Goal: Task Accomplishment & Management: Manage account settings

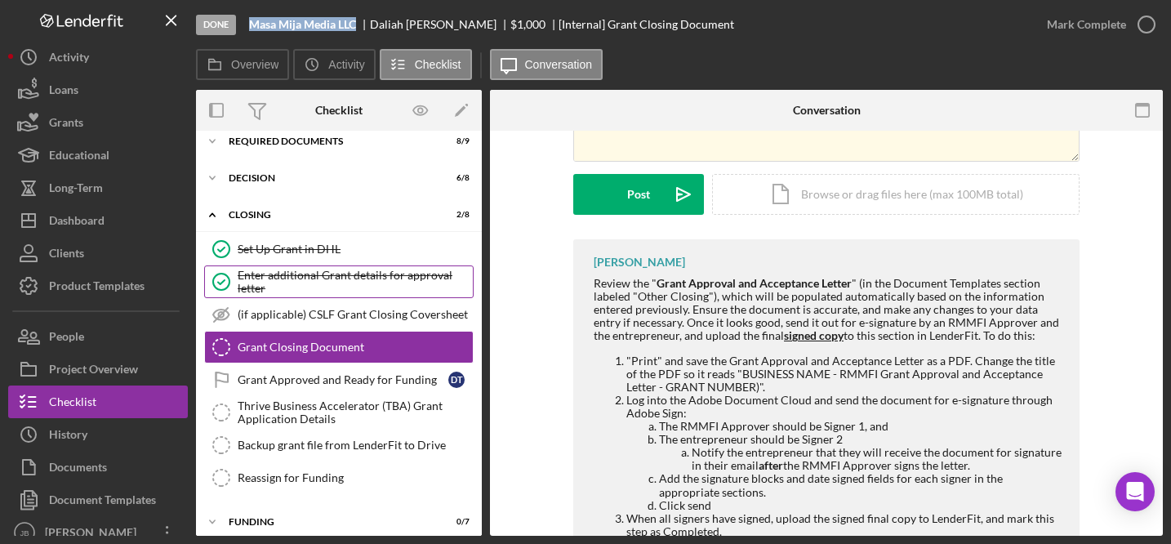
scroll to position [51, 0]
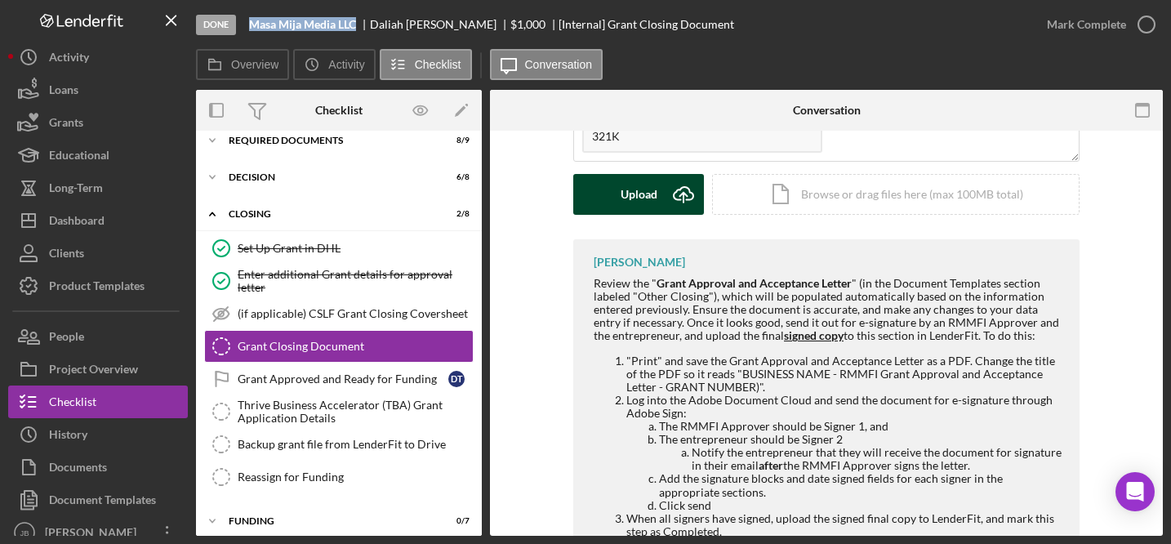
click at [687, 191] on icon "Icon/Upload" at bounding box center [683, 194] width 41 height 41
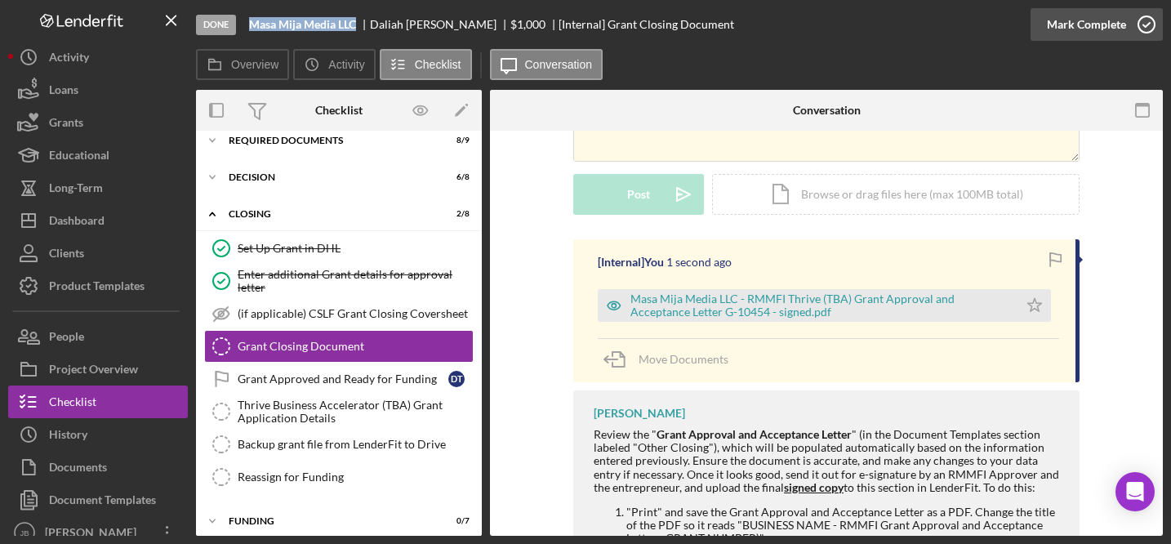
click at [1141, 26] on icon "button" at bounding box center [1146, 24] width 41 height 41
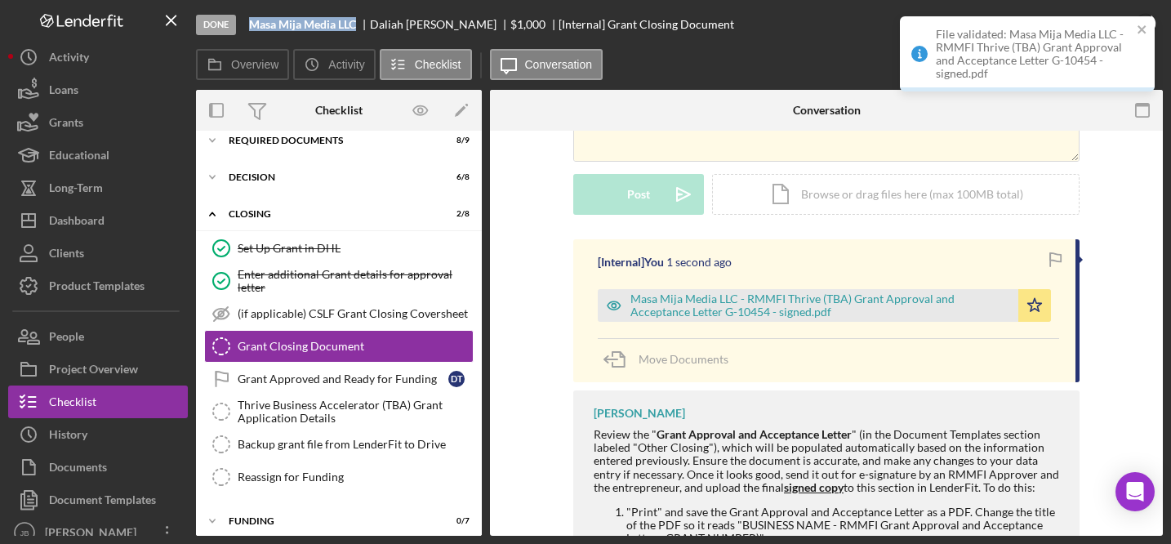
scroll to position [436, 0]
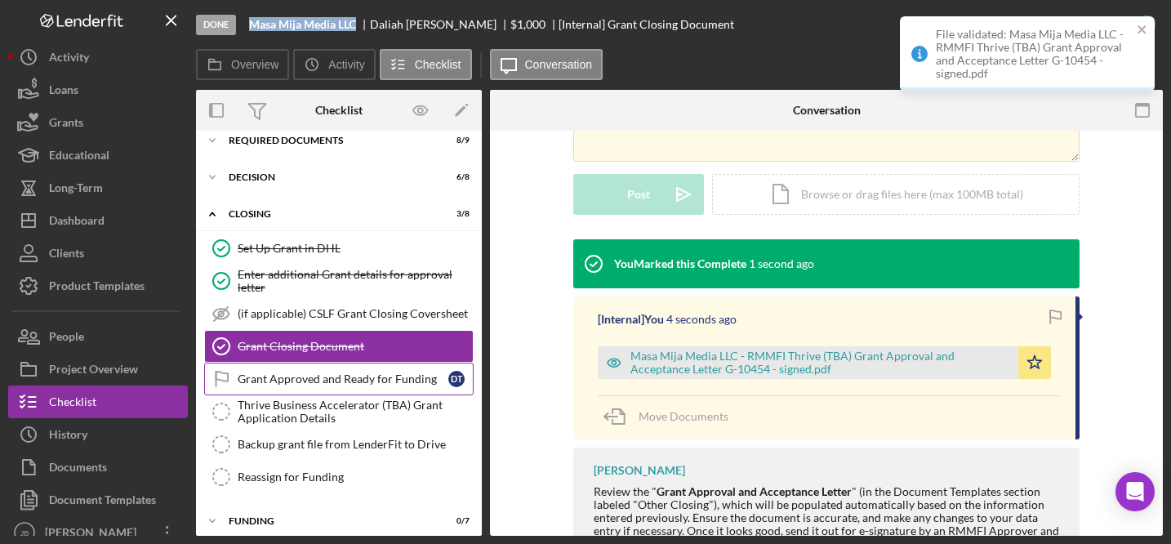
click at [362, 381] on div "Grant Approved and Ready for Funding" at bounding box center [343, 378] width 211 height 13
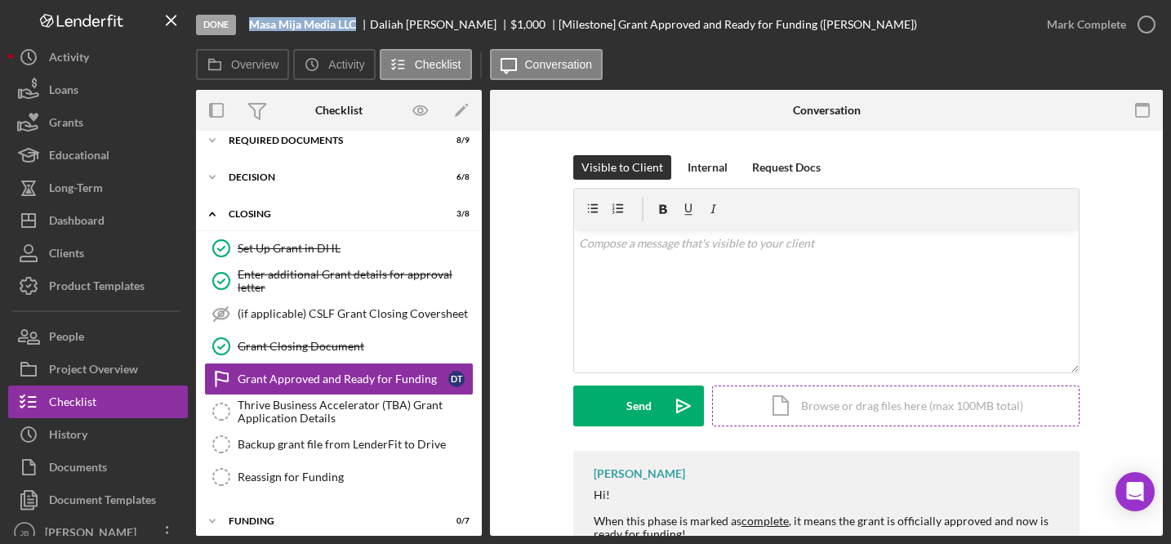
scroll to position [124, 0]
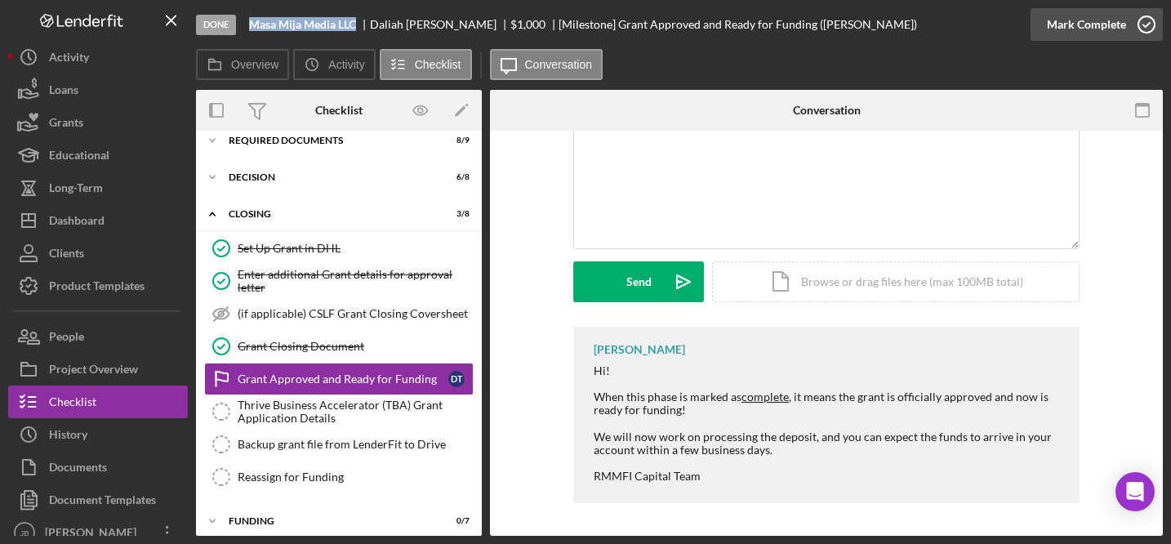
click at [1150, 25] on icon "button" at bounding box center [1146, 24] width 41 height 41
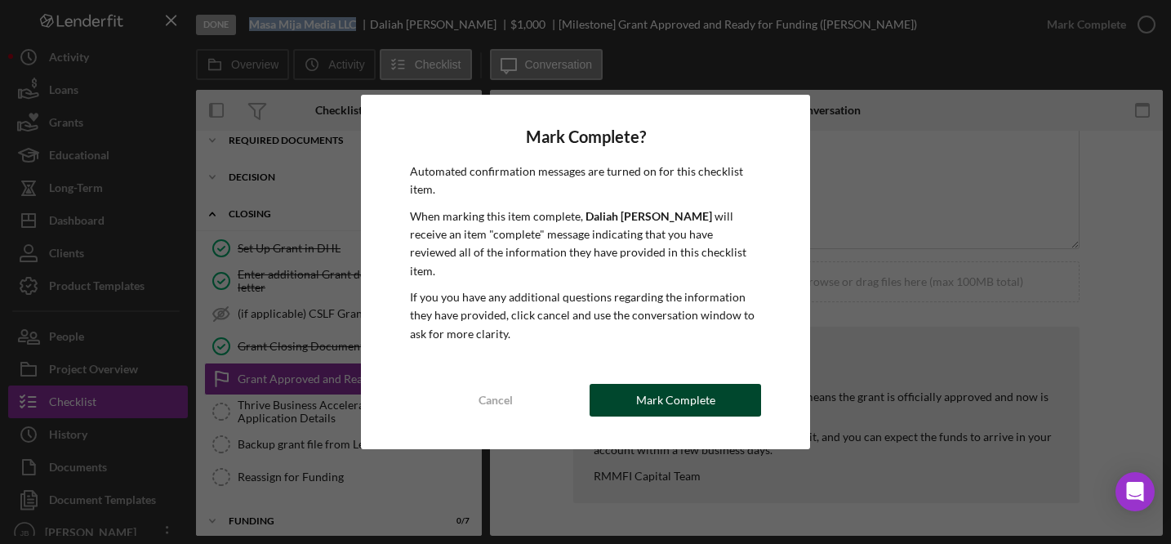
click at [746, 388] on button "Mark Complete" at bounding box center [675, 400] width 171 height 33
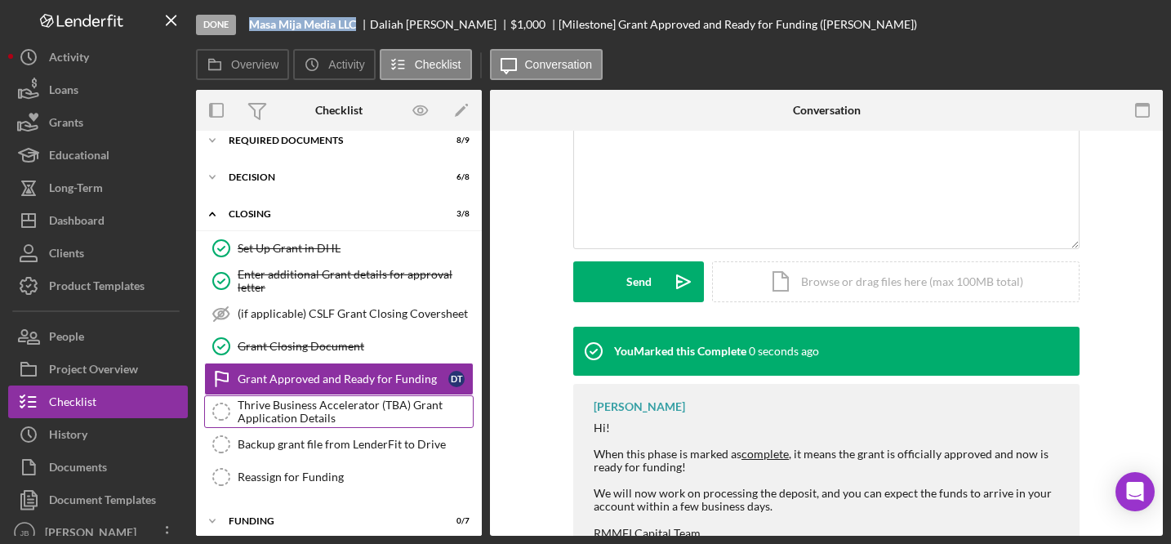
scroll to position [349, 0]
click at [403, 395] on link "Thrive Business Accelerator (TBA) Grant Application Details Thrive Business Acc…" at bounding box center [338, 411] width 269 height 33
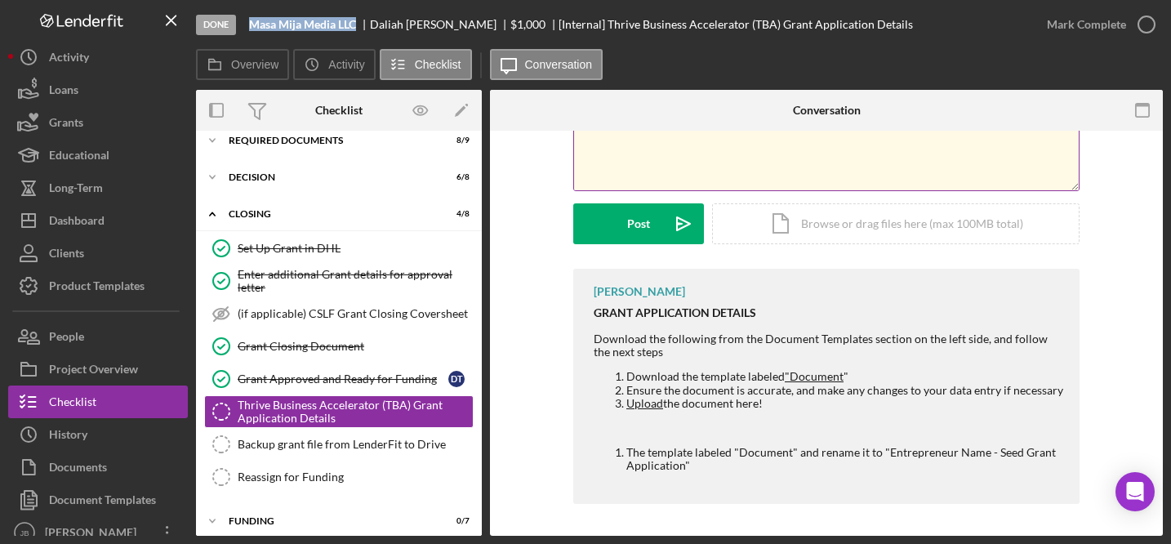
scroll to position [183, 0]
drag, startPoint x: 377, startPoint y: 24, endPoint x: 446, endPoint y: 20, distance: 68.7
click at [446, 20] on div "[PERSON_NAME]" at bounding box center [440, 24] width 140 height 13
click at [425, 23] on div "[PERSON_NAME]" at bounding box center [440, 24] width 140 height 13
drag, startPoint x: 445, startPoint y: 27, endPoint x: 377, endPoint y: 26, distance: 67.8
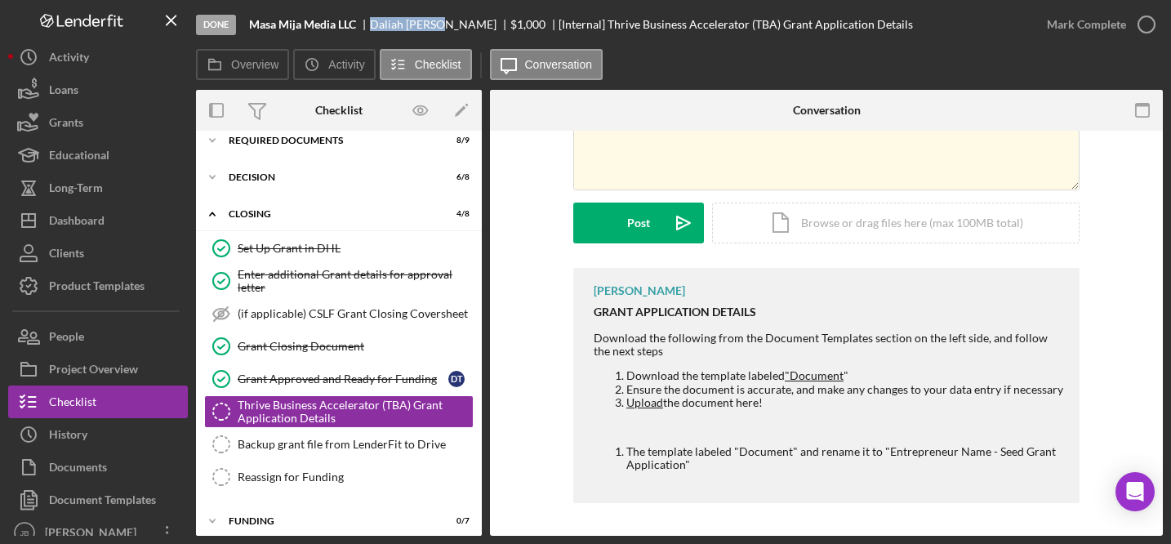
click at [377, 26] on div "[PERSON_NAME]" at bounding box center [440, 24] width 140 height 13
copy div "[PERSON_NAME]"
click at [129, 494] on div "Document Templates" at bounding box center [102, 501] width 107 height 37
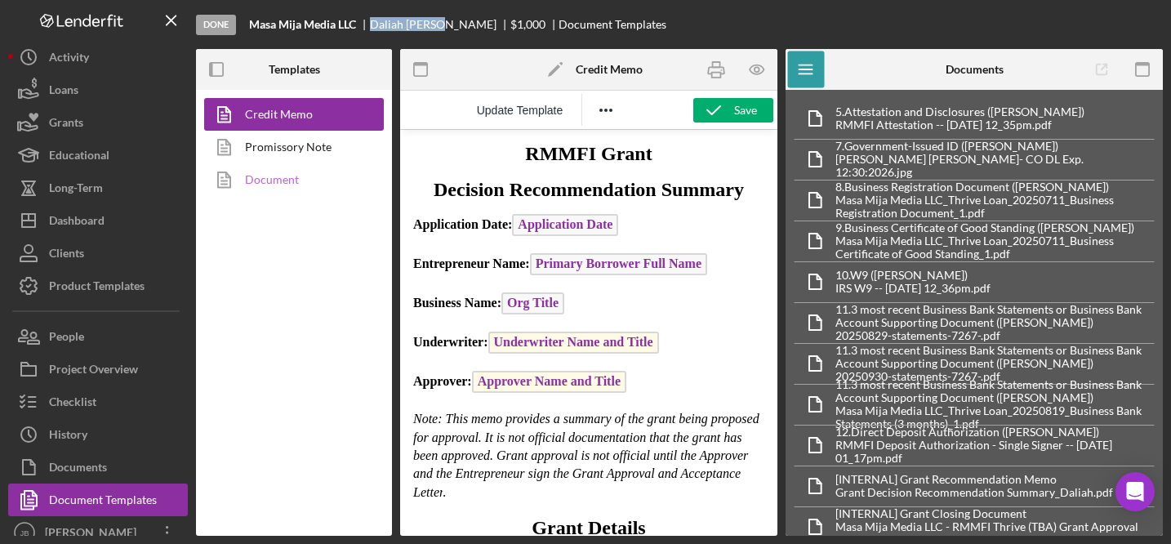
click at [279, 180] on link "Document" at bounding box center [289, 179] width 171 height 33
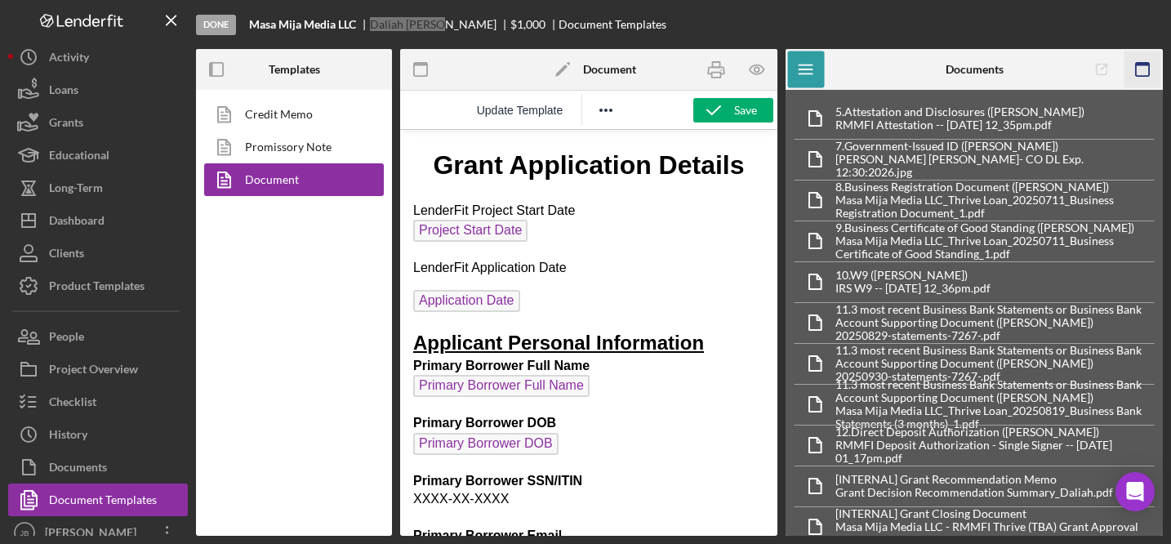
click at [1141, 64] on rect "button" at bounding box center [1142, 64] width 13 height 3
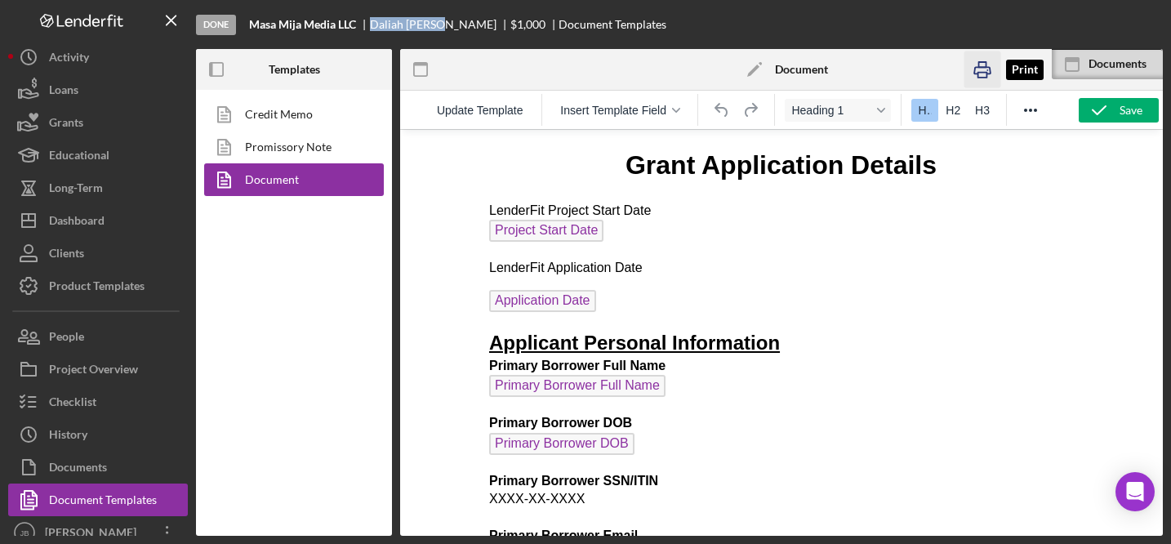
click at [977, 69] on icon "button" at bounding box center [981, 69] width 37 height 37
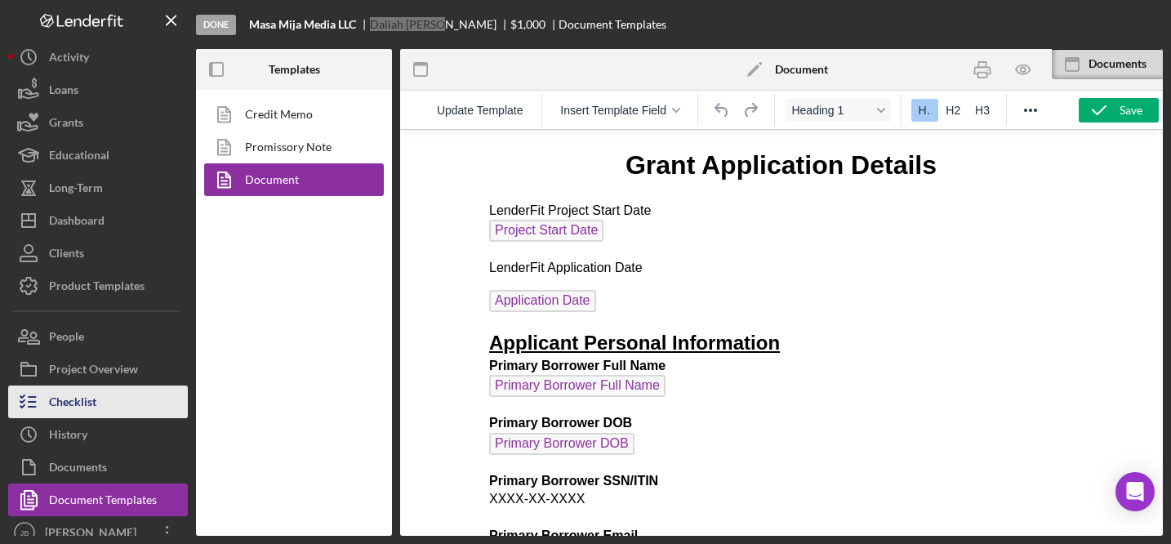
click at [109, 403] on button "Checklist" at bounding box center [98, 401] width 180 height 33
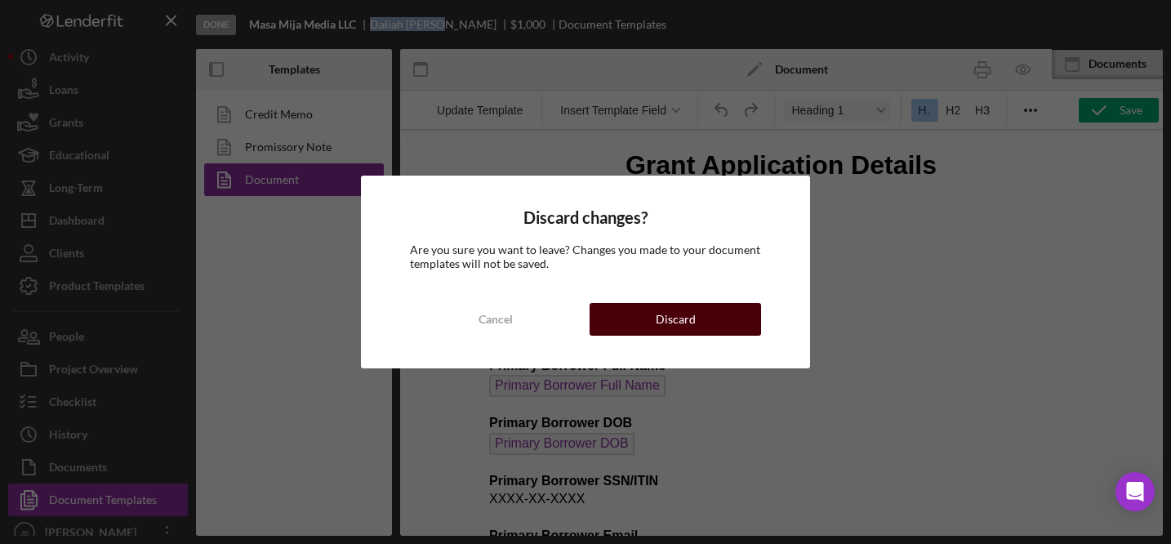
click at [669, 316] on div "Discard" at bounding box center [676, 319] width 40 height 33
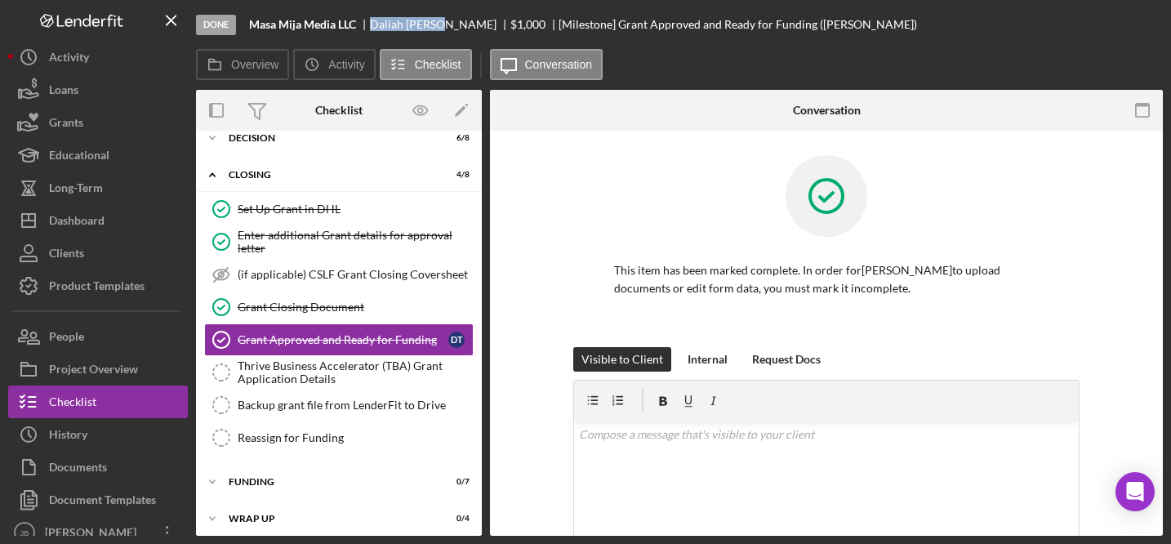
scroll to position [96, 0]
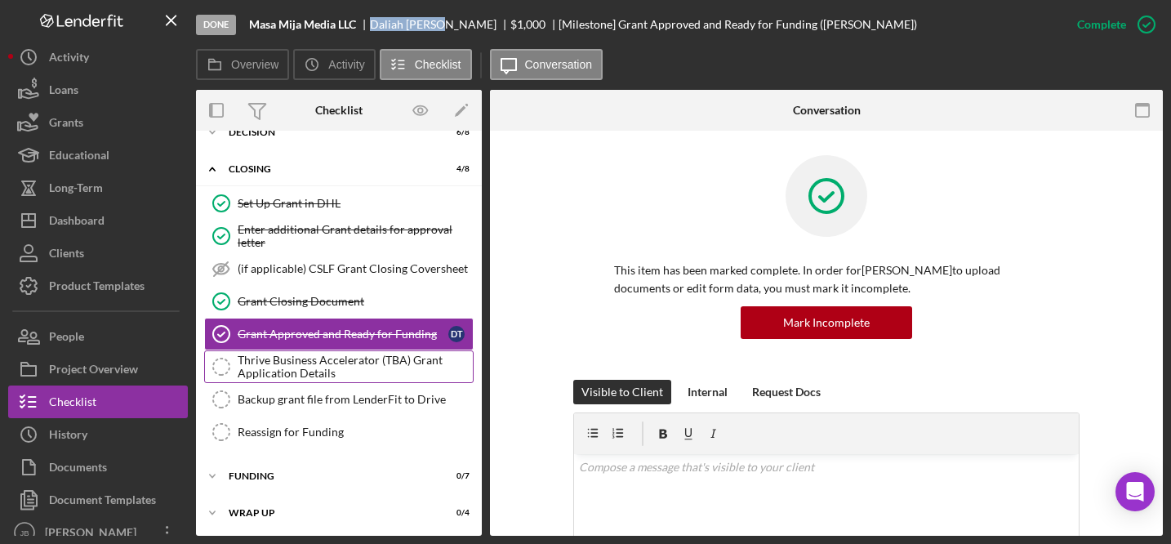
click at [412, 361] on div "Thrive Business Accelerator (TBA) Grant Application Details" at bounding box center [355, 367] width 235 height 26
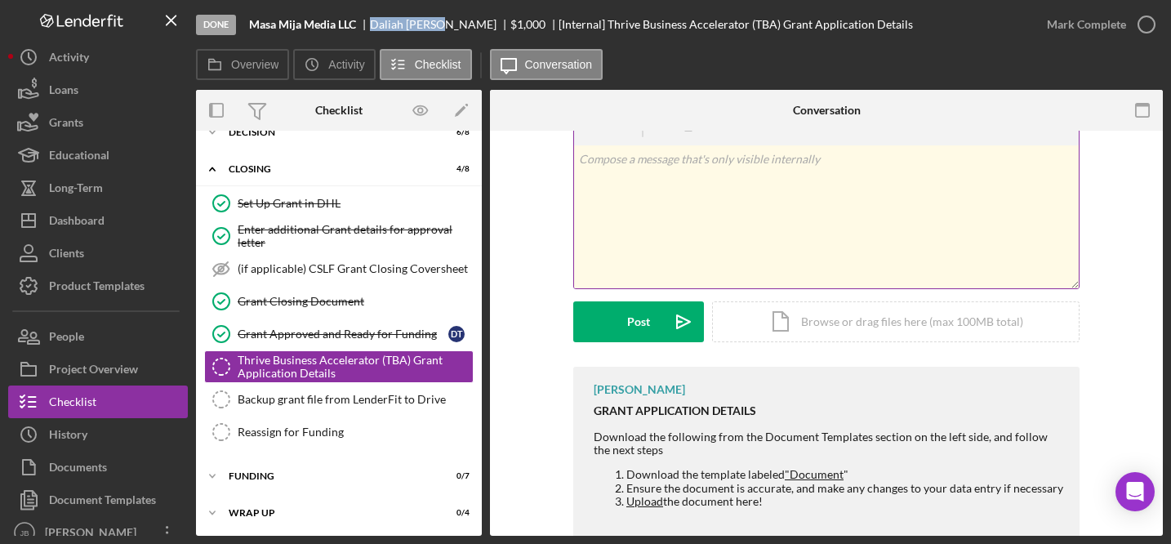
scroll to position [183, 0]
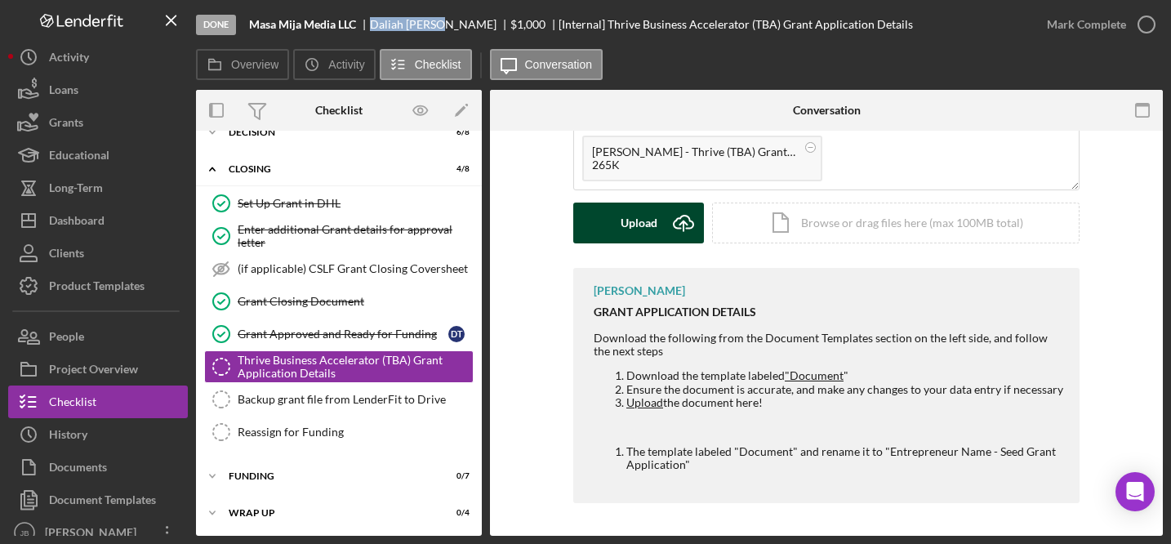
click at [674, 220] on icon "Icon/Upload" at bounding box center [683, 222] width 41 height 41
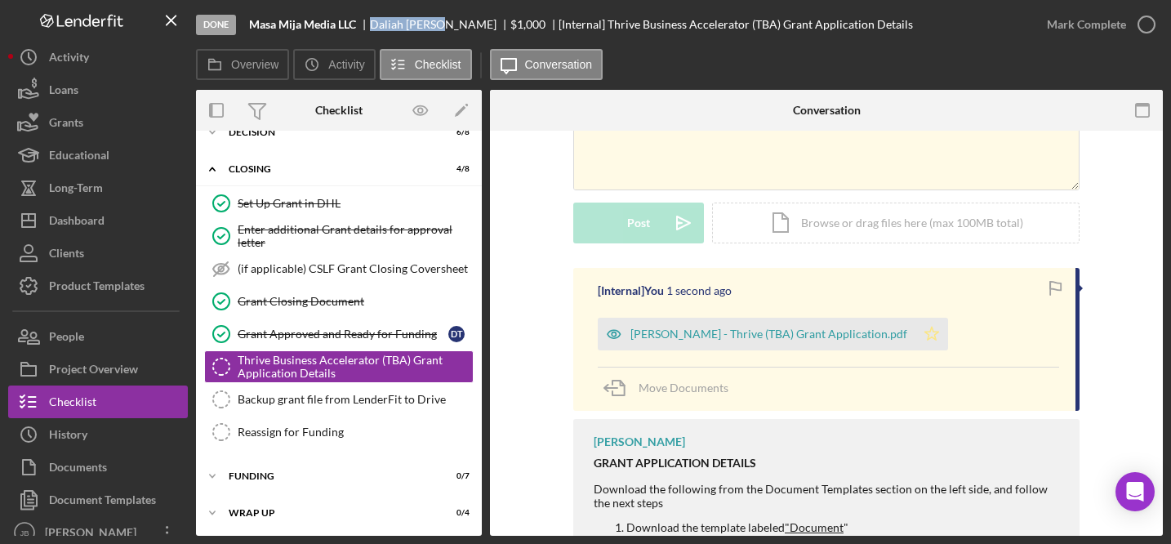
click at [915, 333] on icon "Icon/Star" at bounding box center [931, 334] width 33 height 33
click at [1146, 24] on icon "button" at bounding box center [1146, 24] width 41 height 41
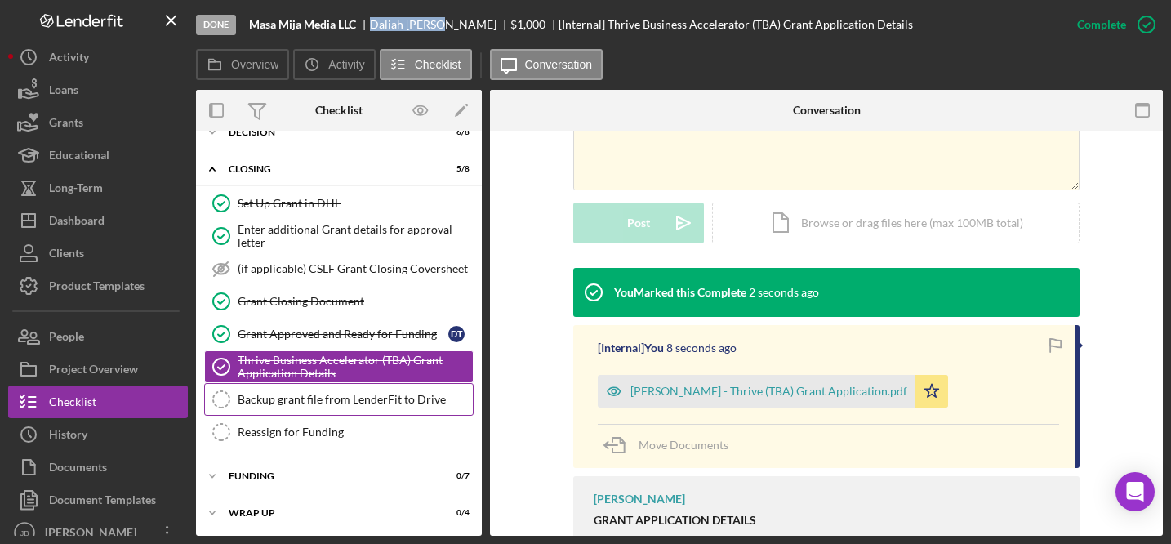
click at [389, 393] on div "Backup grant file from LenderFit to Drive" at bounding box center [355, 399] width 235 height 13
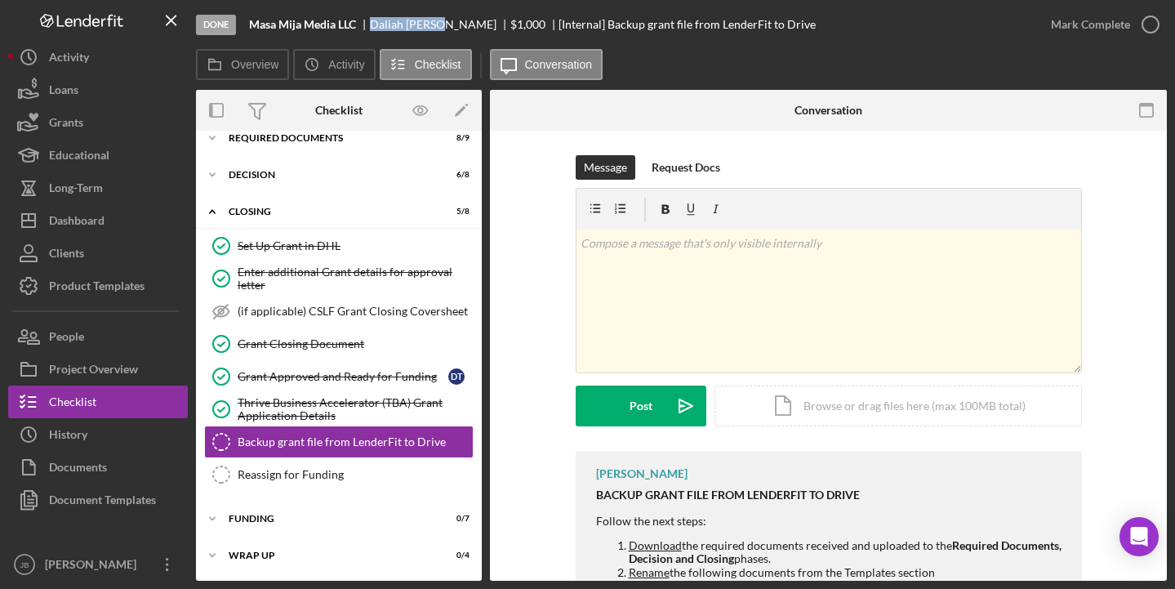
scroll to position [53, 0]
click at [129, 469] on button "Documents" at bounding box center [98, 467] width 180 height 33
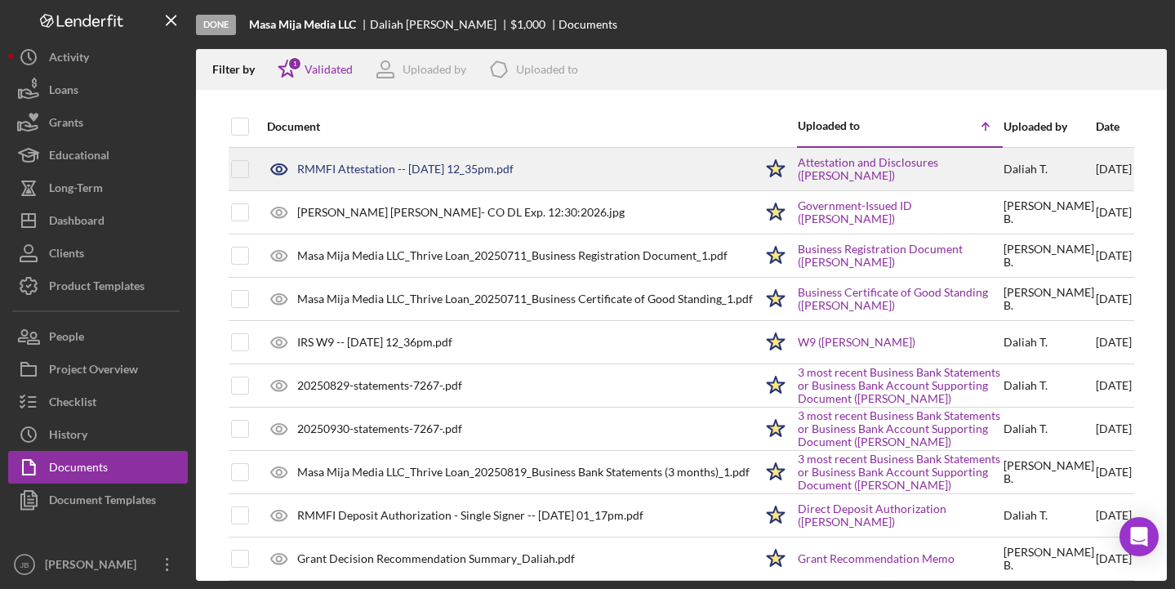
click at [383, 171] on div "RMMFI Attestation -- [DATE] 12_35pm.pdf" at bounding box center [405, 168] width 216 height 13
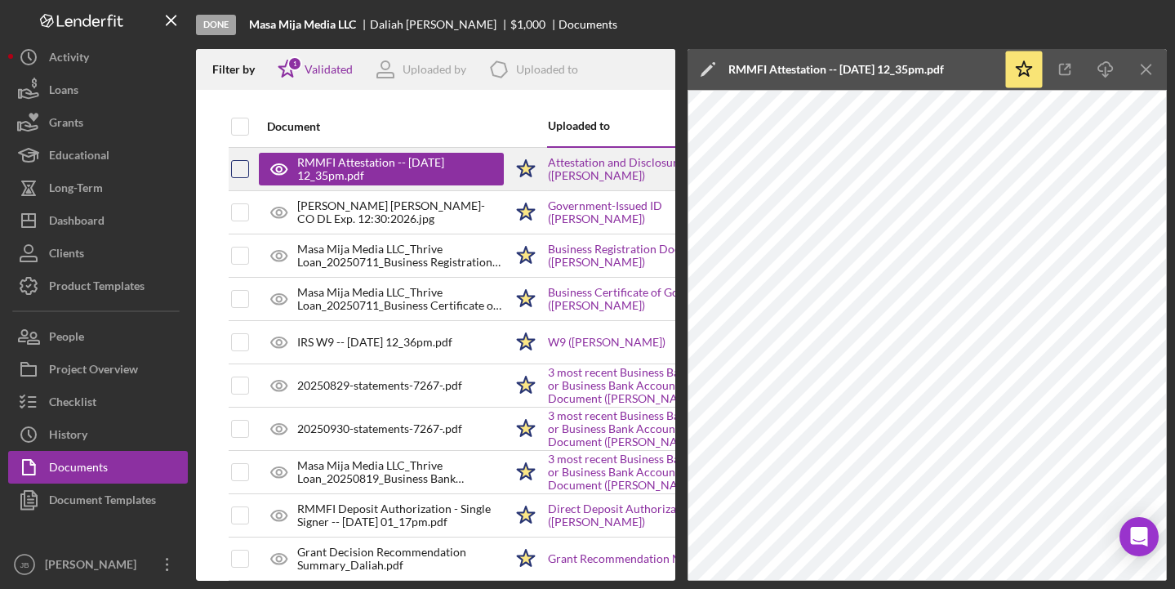
click at [243, 169] on input "checkbox" at bounding box center [240, 169] width 16 height 16
checkbox input "true"
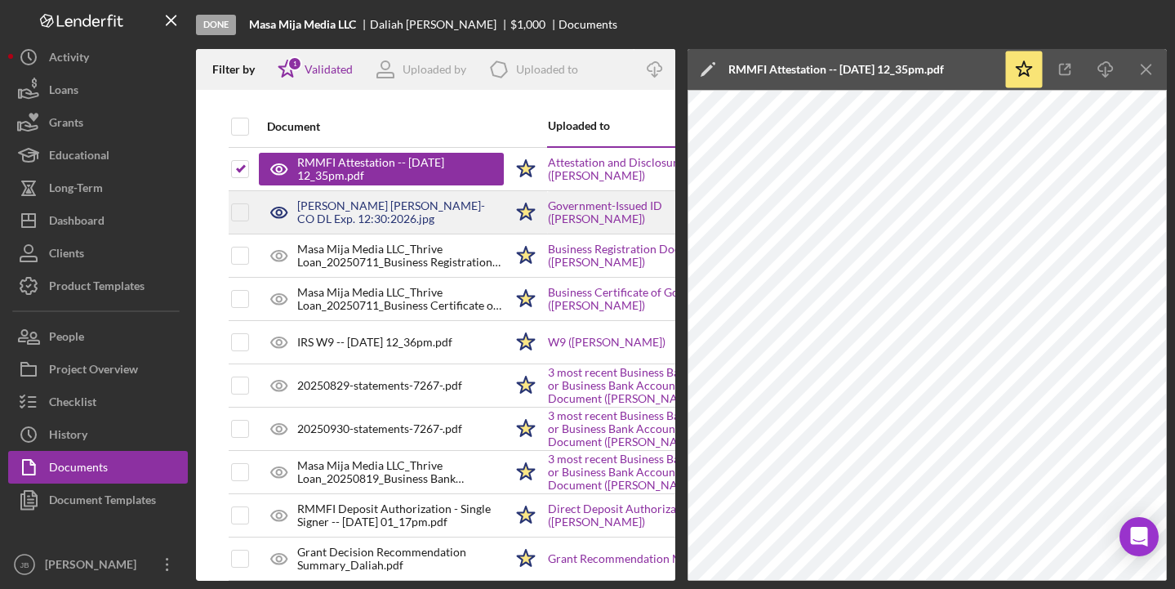
click at [330, 211] on div "[PERSON_NAME] [PERSON_NAME]- CO DL Exp. 12:30:2026.jpg" at bounding box center [400, 212] width 207 height 26
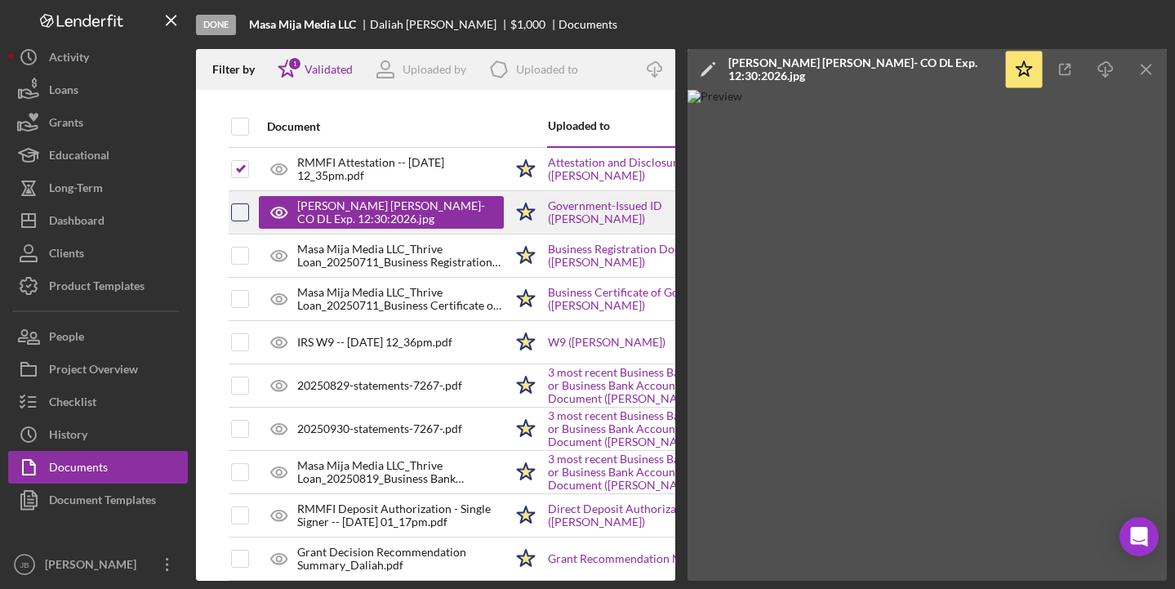
click at [238, 212] on input "checkbox" at bounding box center [240, 212] width 16 height 16
checkbox input "true"
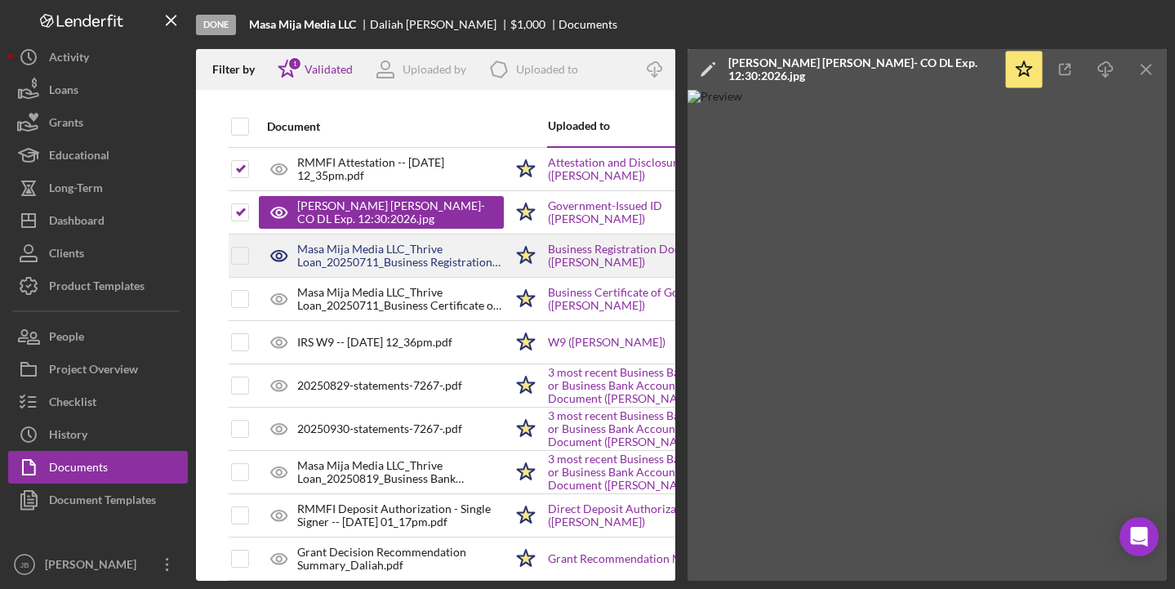
click at [338, 257] on div "Masa Mija Media LLC_Thrive Loan_20250711_Business Registration Document_1.pdf" at bounding box center [400, 255] width 207 height 26
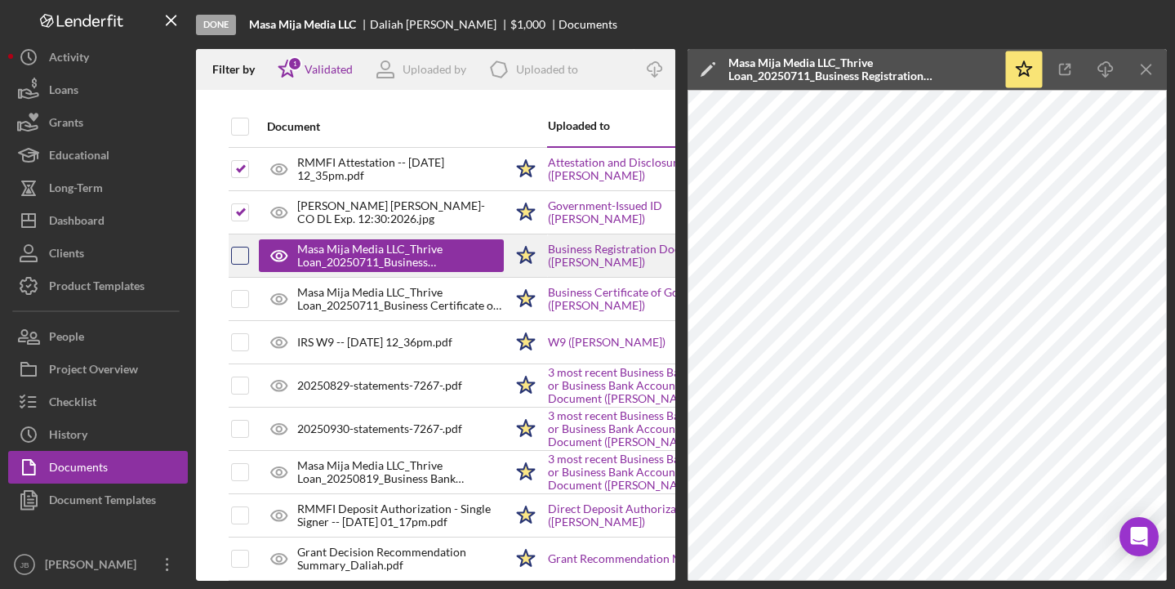
click at [243, 255] on input "checkbox" at bounding box center [240, 255] width 16 height 16
checkbox input "true"
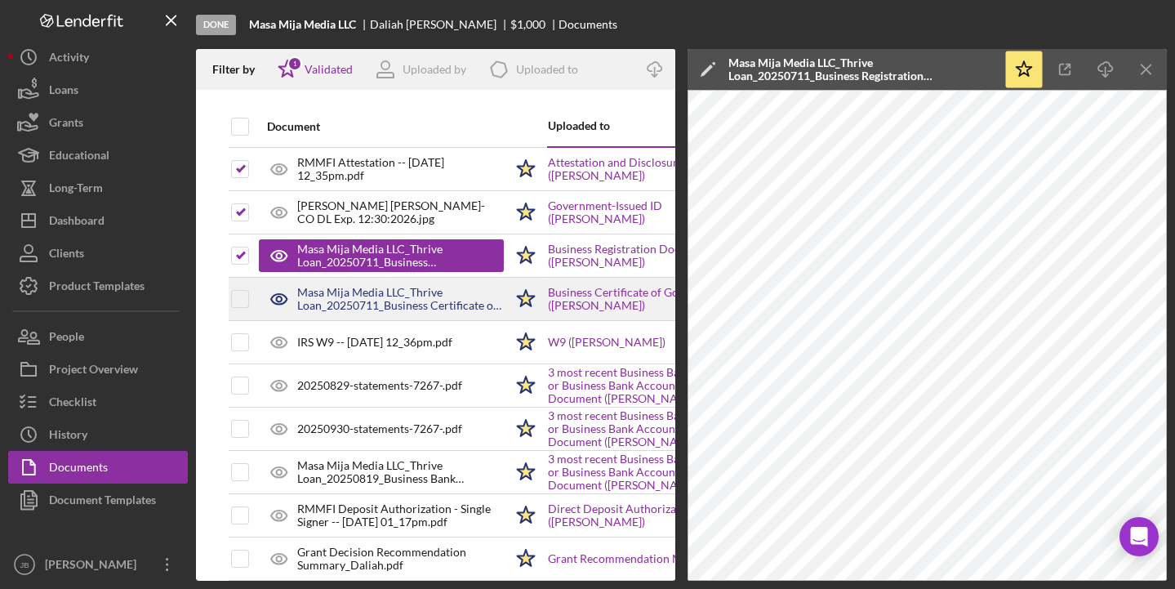
click at [329, 293] on div "Masa Mija Media LLC_Thrive Loan_20250711_Business Certificate of Good Standing_…" at bounding box center [400, 299] width 207 height 26
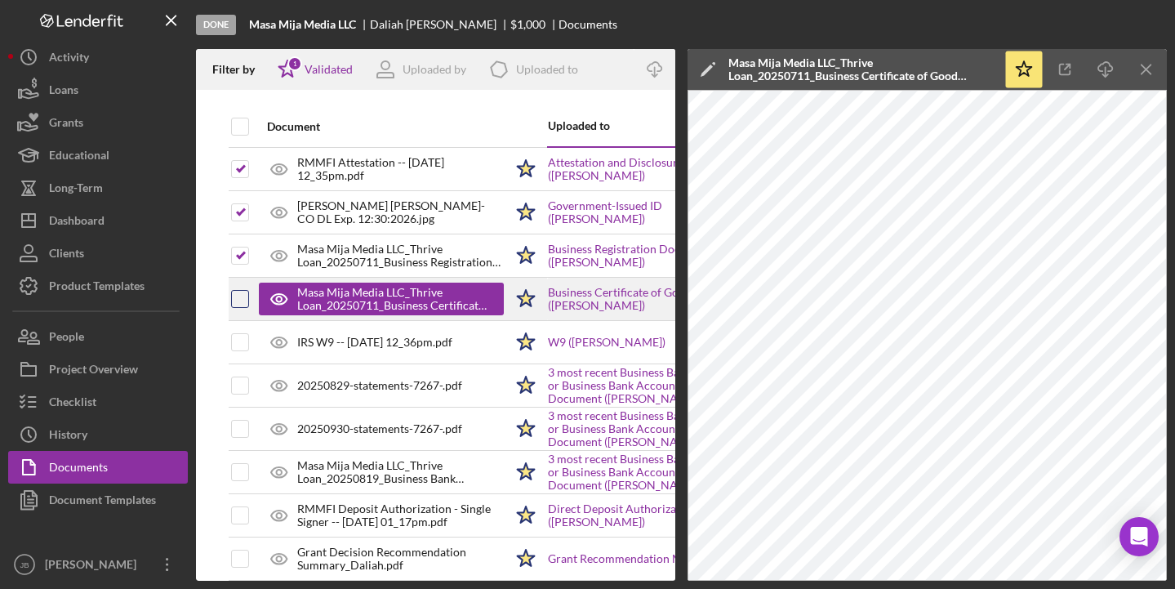
click at [242, 295] on input "checkbox" at bounding box center [240, 299] width 16 height 16
checkbox input "true"
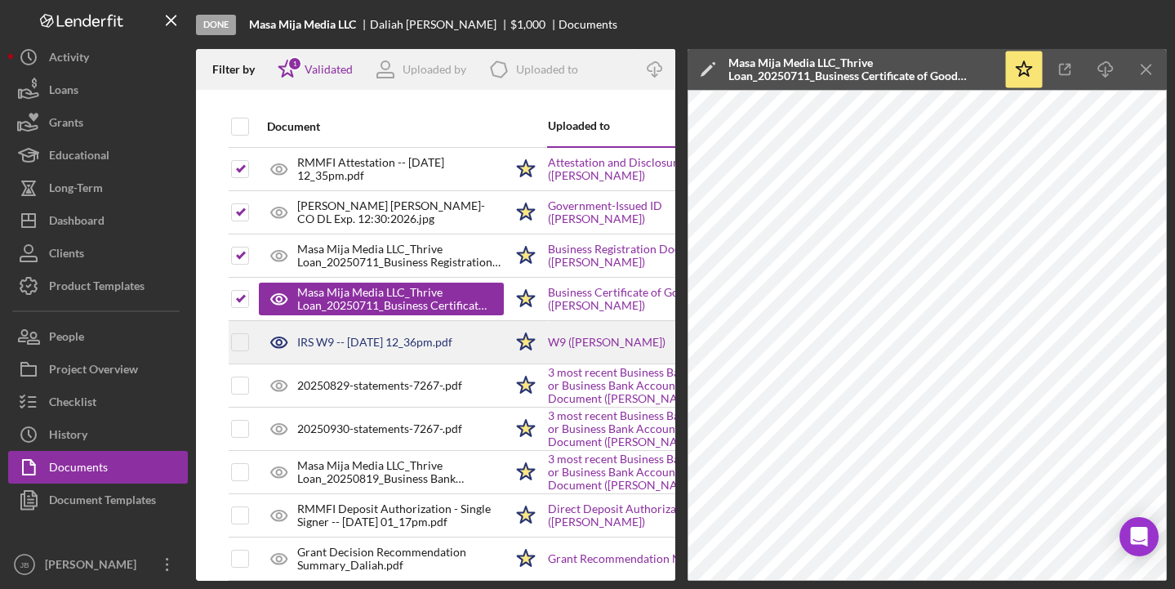
click at [339, 340] on div "IRS W9 -- [DATE] 12_36pm.pdf" at bounding box center [374, 342] width 155 height 13
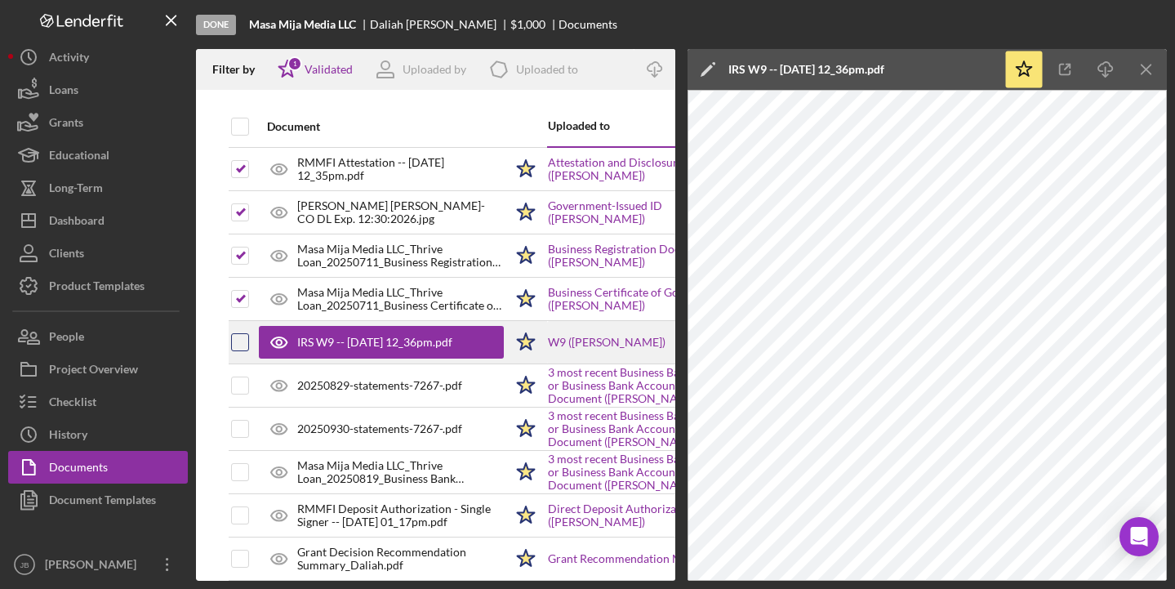
click at [247, 334] on input "checkbox" at bounding box center [240, 342] width 16 height 16
checkbox input "true"
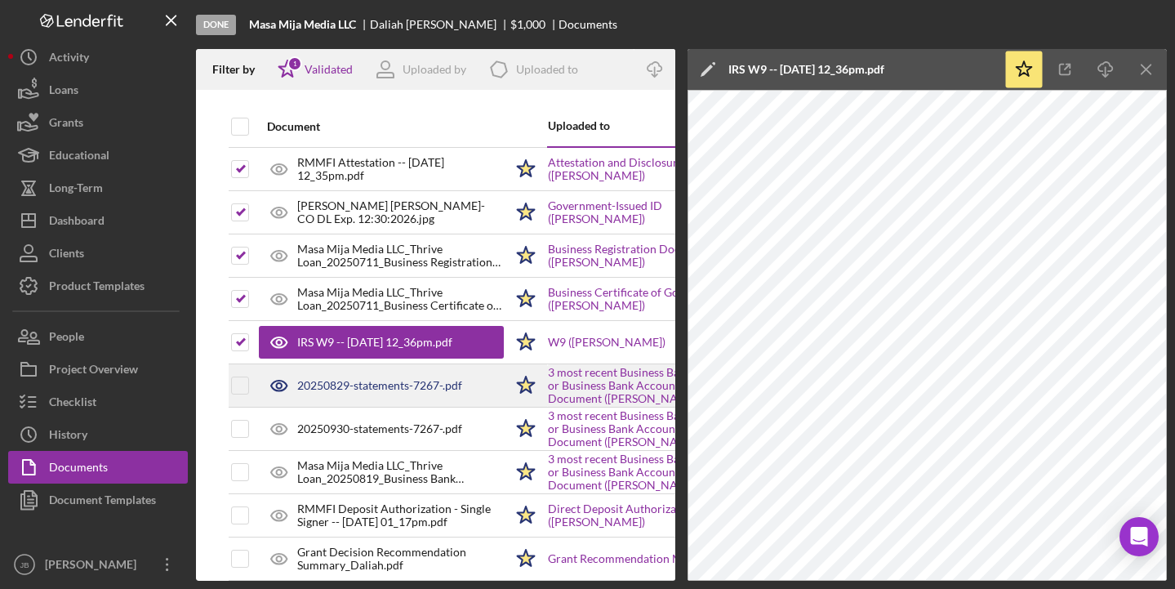
click at [325, 394] on div "20250829-statements-7267-.pdf" at bounding box center [381, 385] width 245 height 41
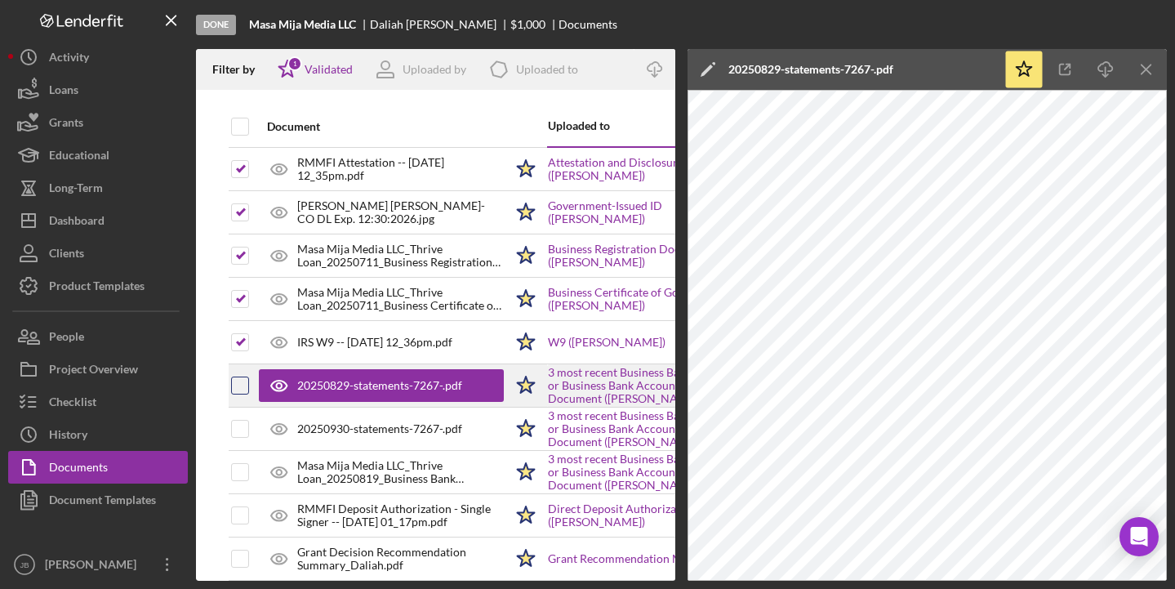
click at [244, 382] on input "checkbox" at bounding box center [240, 385] width 16 height 16
checkbox input "true"
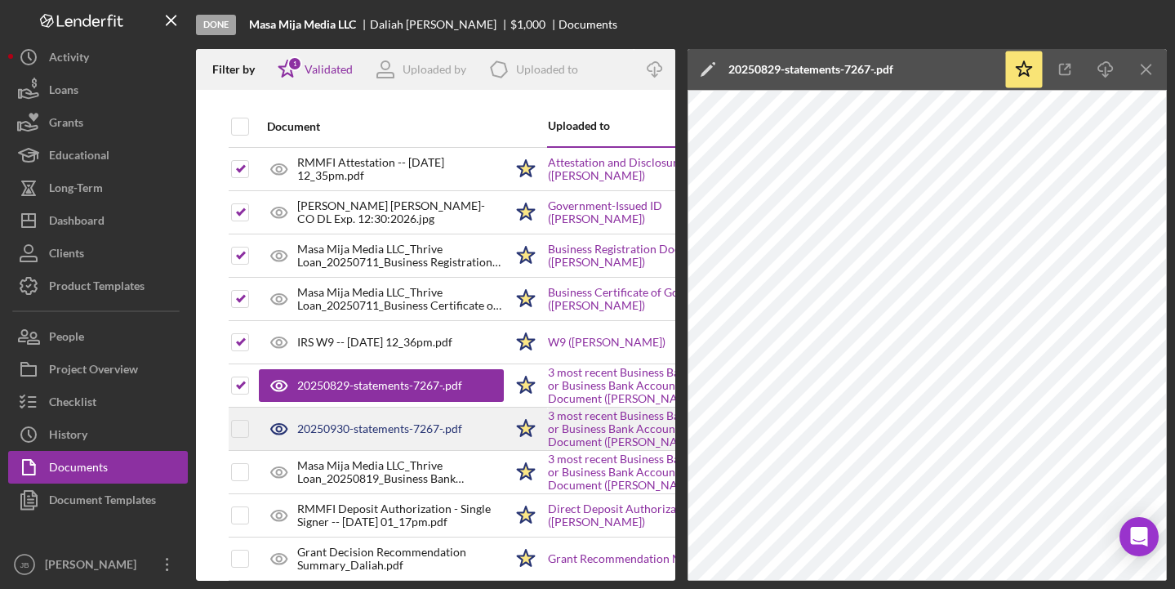
click at [329, 432] on div "20250930-statements-7267-.pdf" at bounding box center [379, 428] width 165 height 13
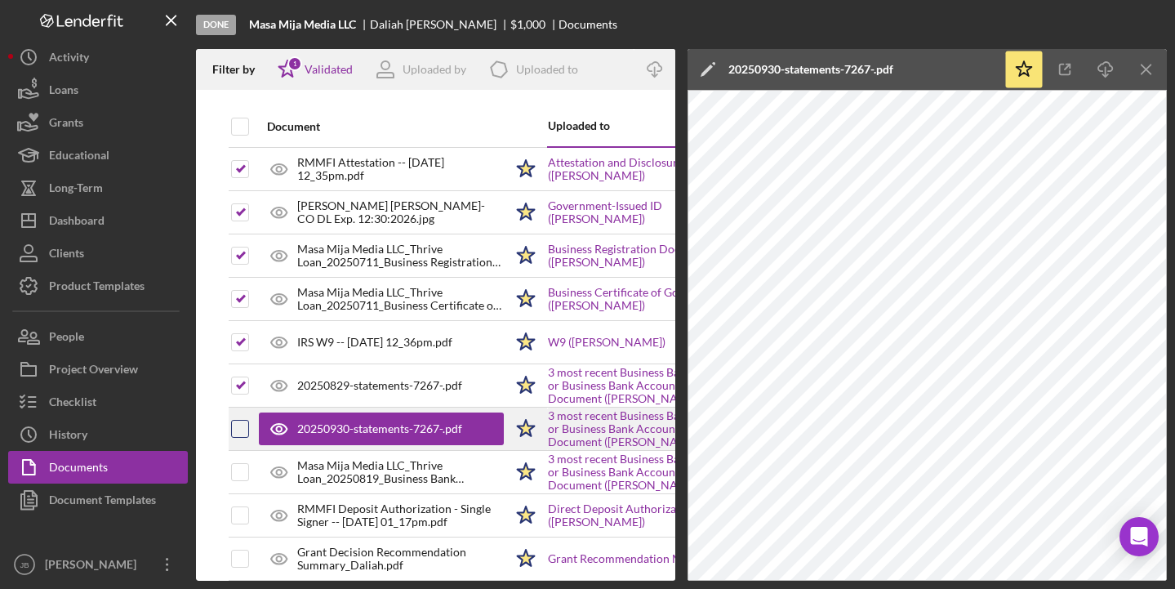
click at [242, 429] on input "checkbox" at bounding box center [240, 428] width 16 height 16
checkbox input "true"
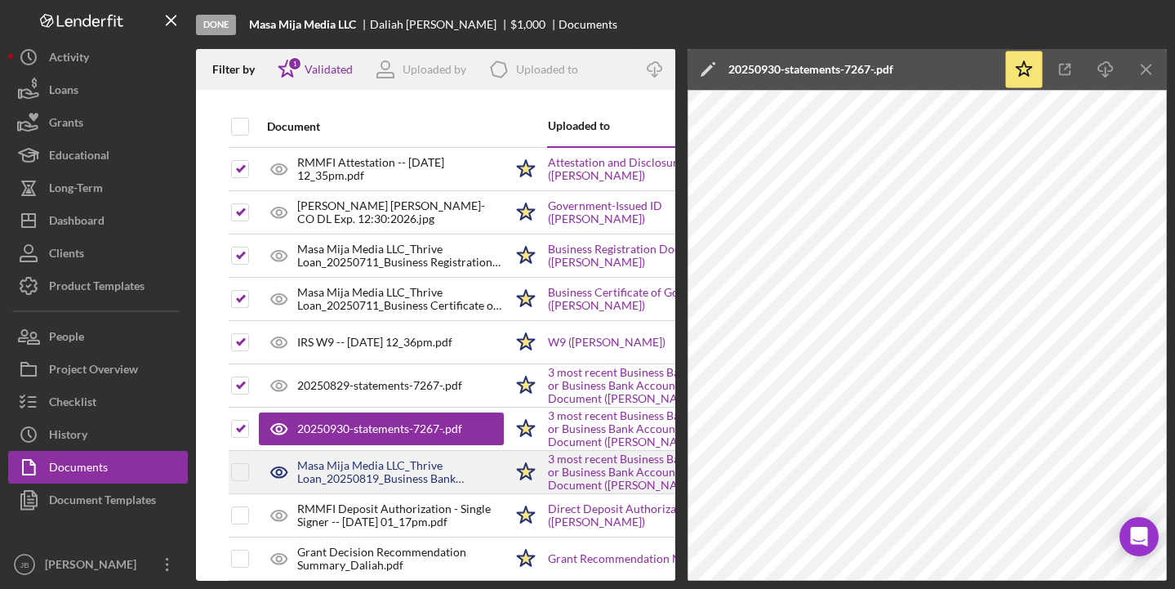
click at [331, 465] on div "Masa Mija Media LLC_Thrive Loan_20250819_Business Bank Statements (3 months)_1.…" at bounding box center [400, 472] width 207 height 26
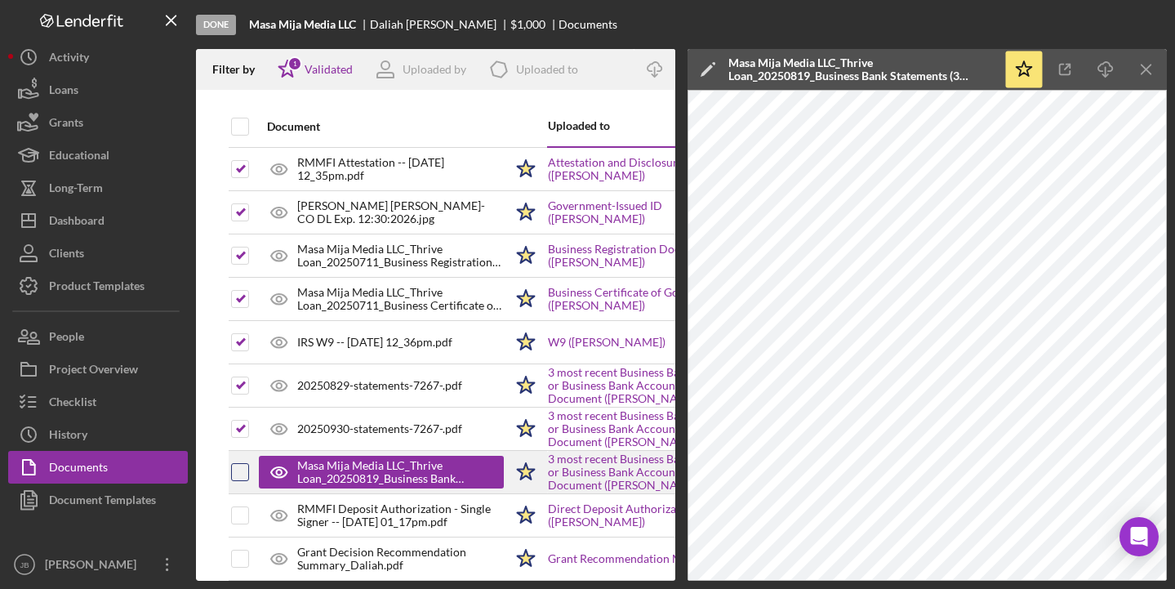
click at [243, 470] on input "checkbox" at bounding box center [240, 472] width 16 height 16
checkbox input "true"
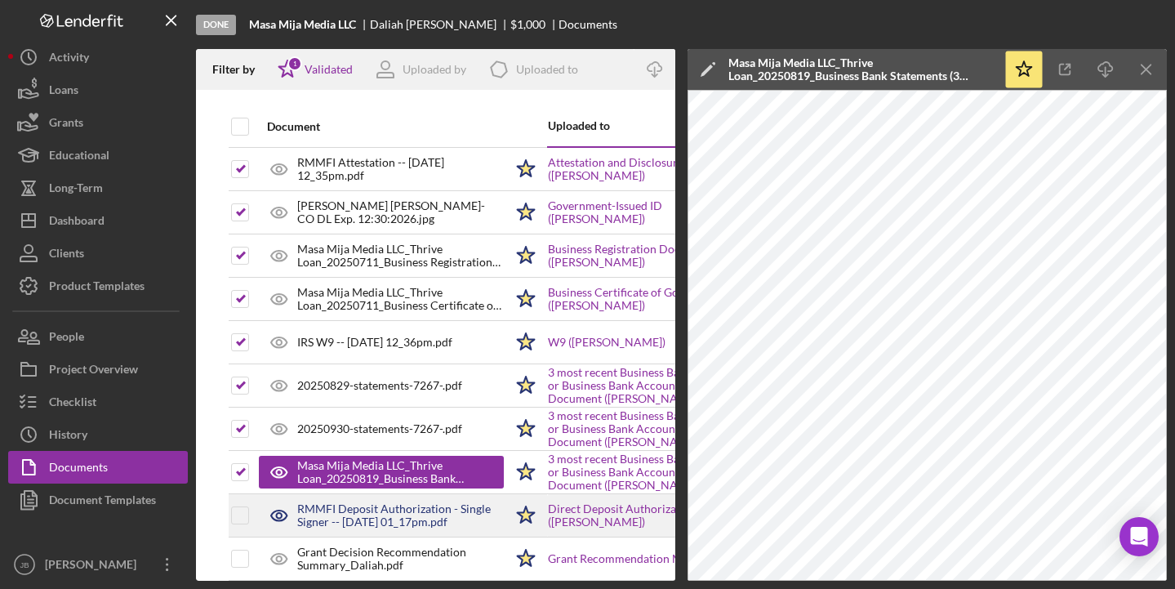
click at [376, 518] on div "RMMFI Deposit Authorization - Single Signer -- [DATE] 01_17pm.pdf" at bounding box center [400, 515] width 207 height 26
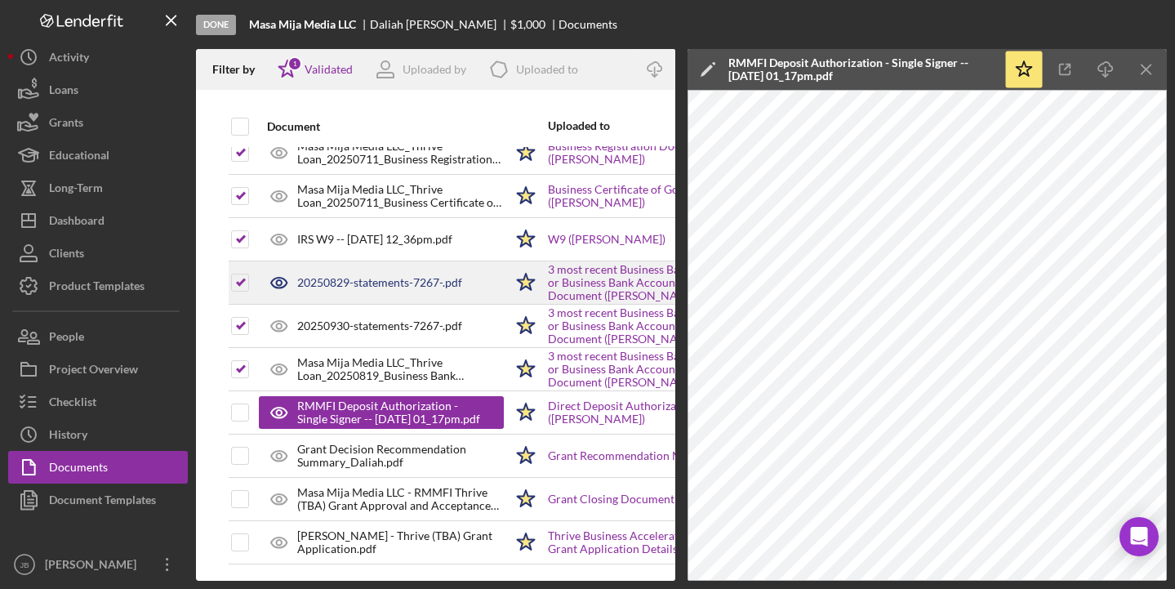
scroll to position [115, 0]
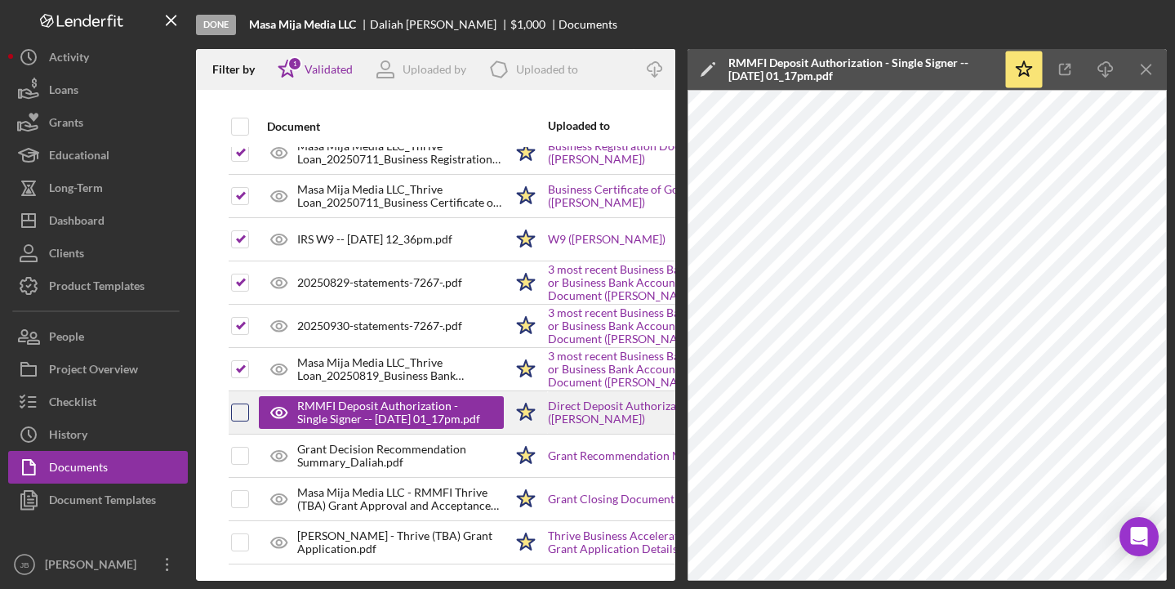
click at [243, 404] on input "checkbox" at bounding box center [240, 412] width 16 height 16
checkbox input "true"
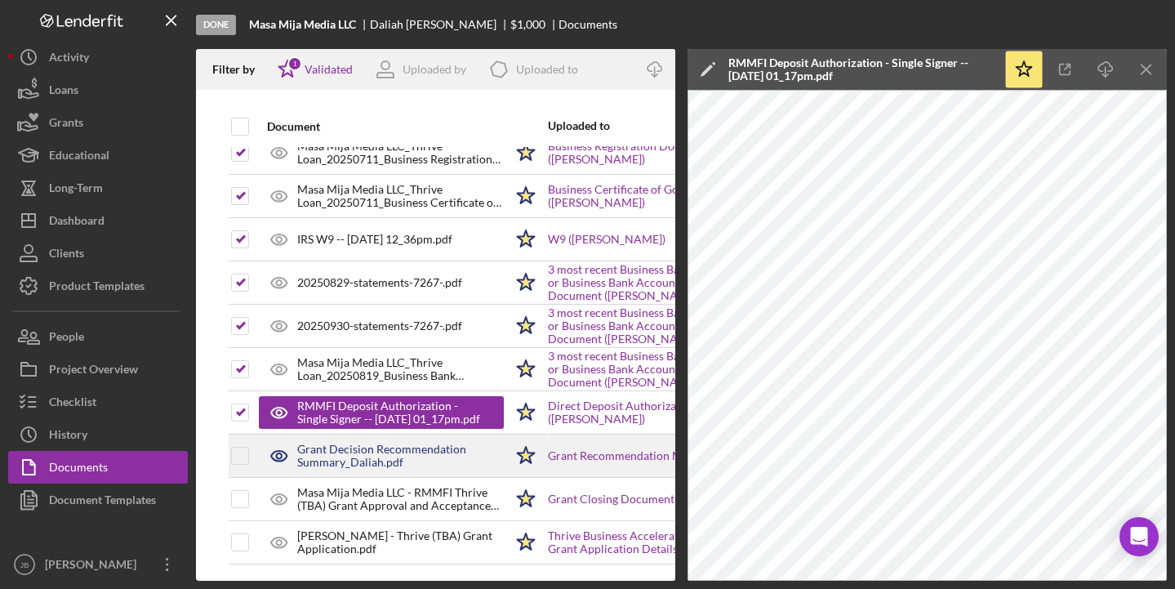
click at [322, 443] on div "Grant Decision Recommendation Summary_Daliah.pdf" at bounding box center [400, 456] width 207 height 26
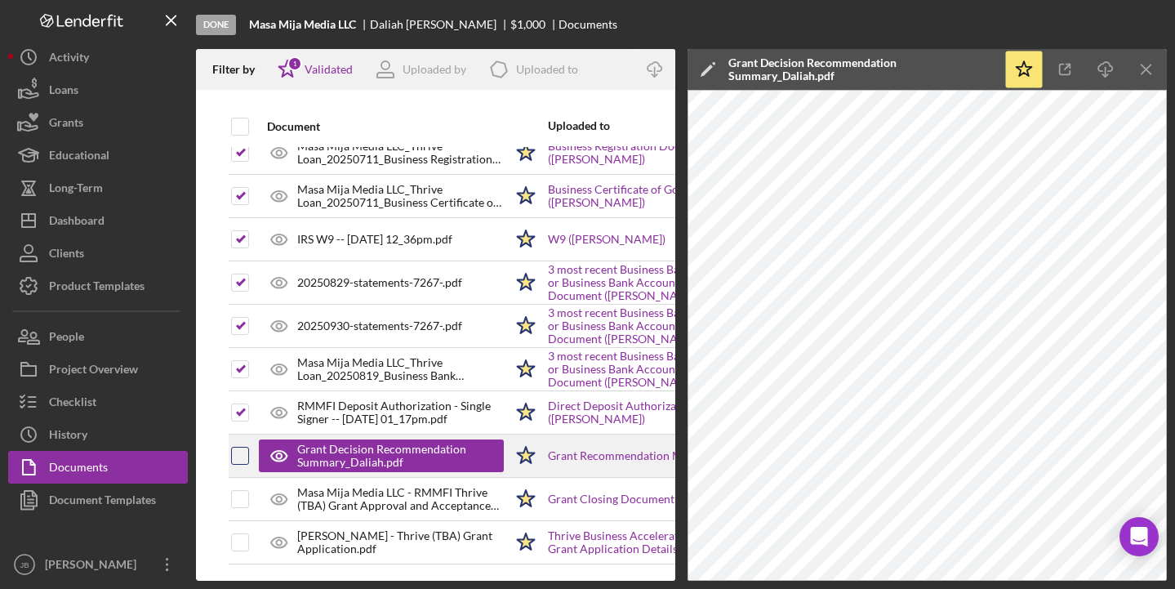
click at [248, 447] on div at bounding box center [240, 456] width 18 height 18
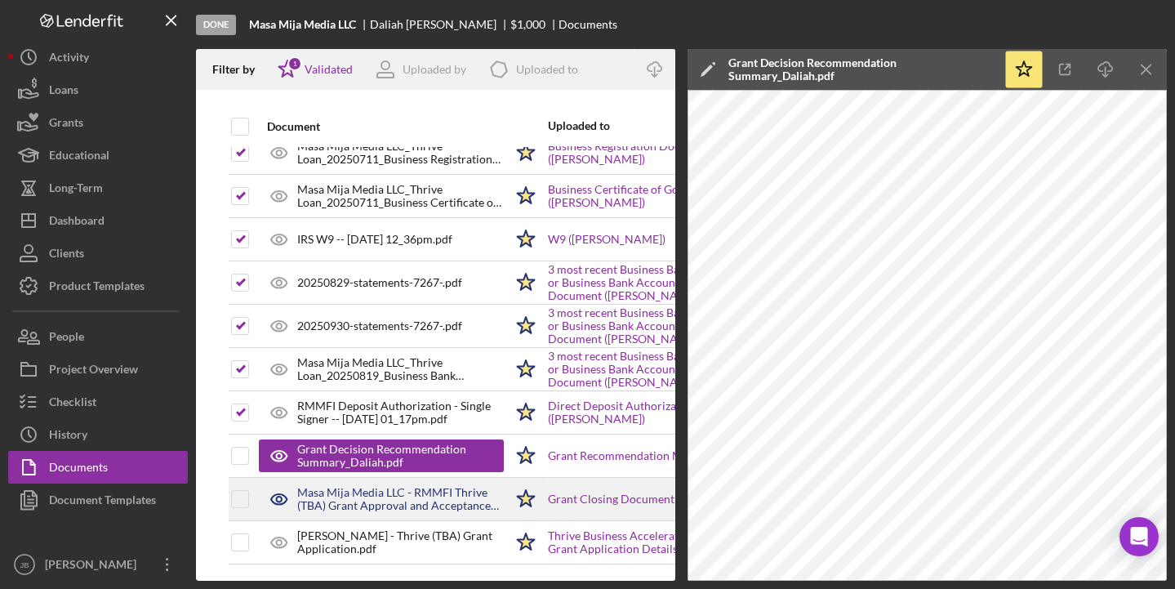
click at [337, 489] on div "Masa Mija Media LLC - RMMFI Thrive (TBA) Grant Approval and Acceptance Letter G…" at bounding box center [400, 499] width 207 height 26
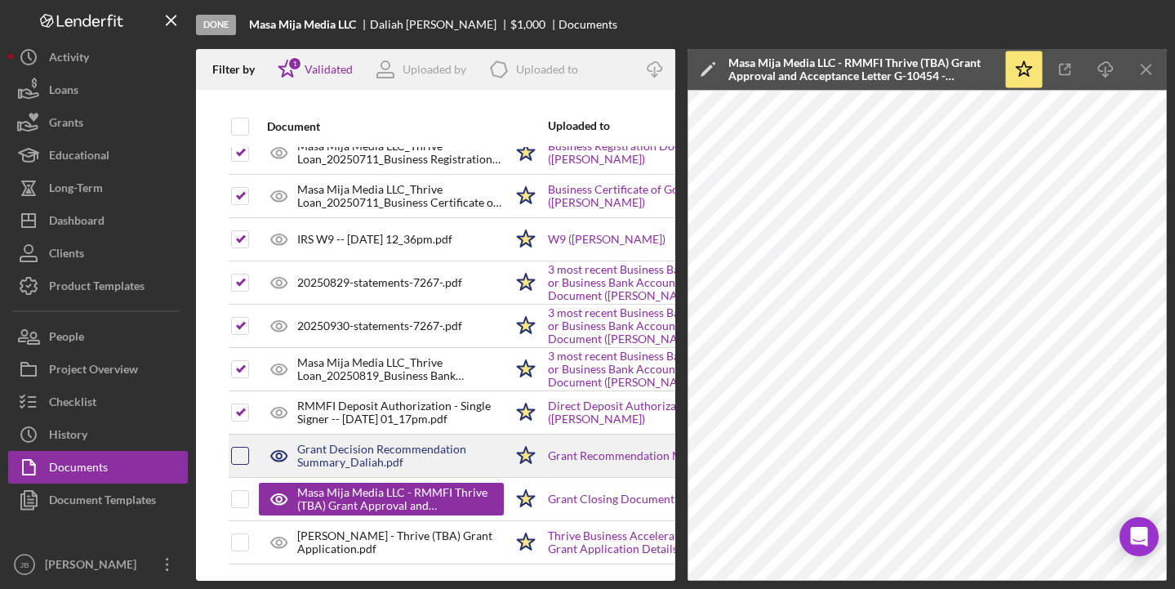
click at [242, 447] on input "checkbox" at bounding box center [240, 455] width 16 height 16
checkbox input "true"
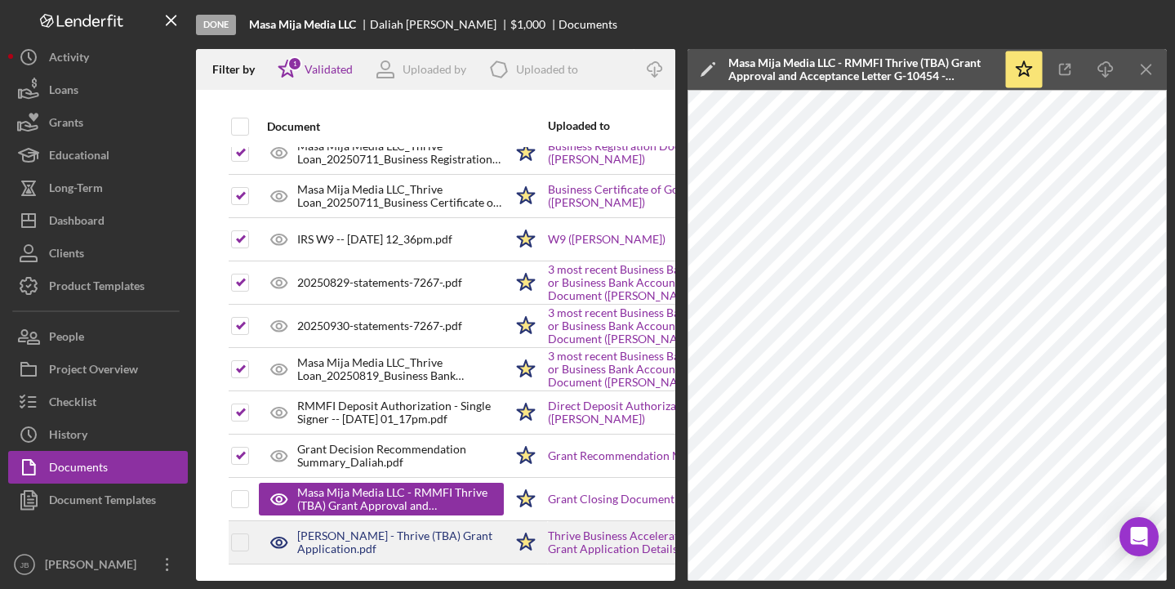
click at [330, 535] on div "[PERSON_NAME] - Thrive (TBA) Grant Application.pdf" at bounding box center [400, 542] width 207 height 26
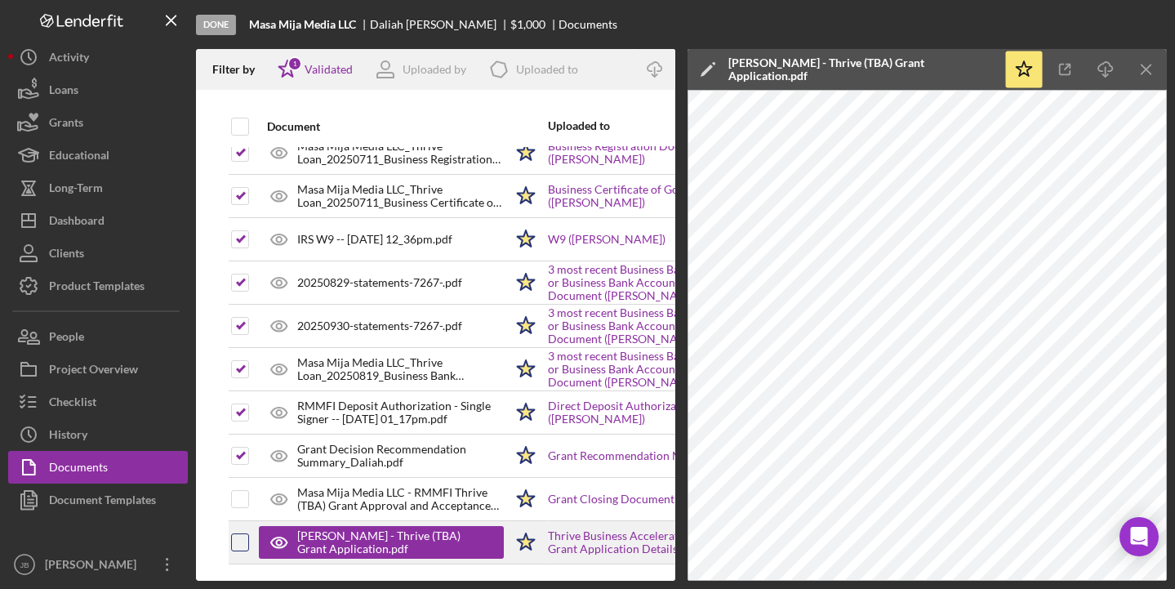
click at [238, 534] on input "checkbox" at bounding box center [240, 542] width 16 height 16
checkbox input "true"
click at [1153, 64] on icon "Icon/Menu Close" at bounding box center [1146, 69] width 37 height 37
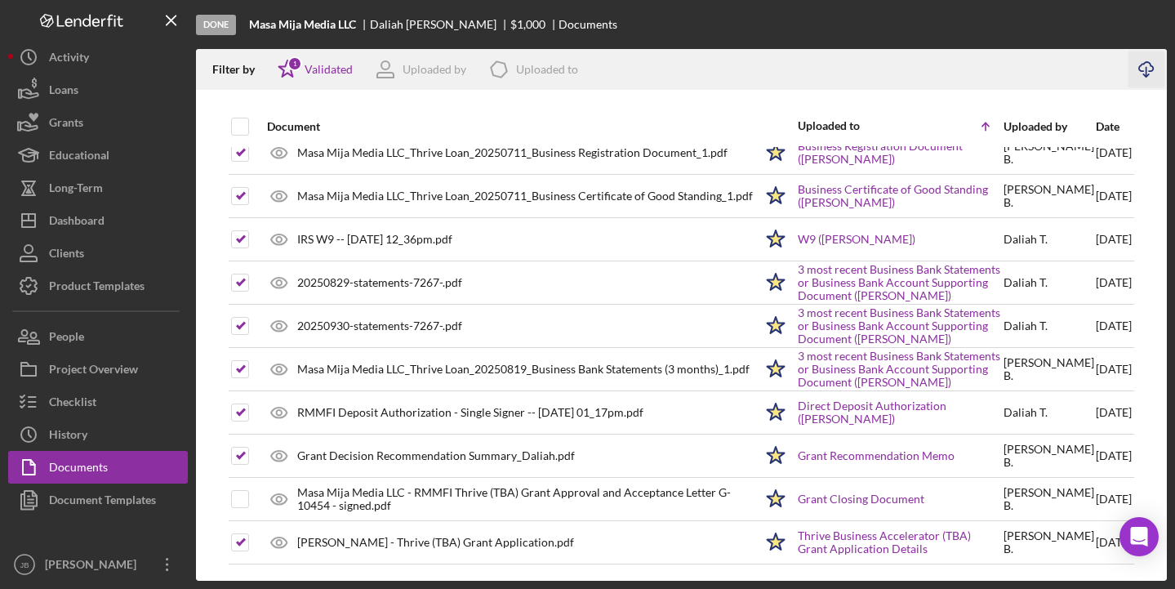
click at [1148, 68] on icon "Icon/Download" at bounding box center [1146, 69] width 37 height 37
click at [115, 498] on div "Document Templates" at bounding box center [102, 501] width 107 height 37
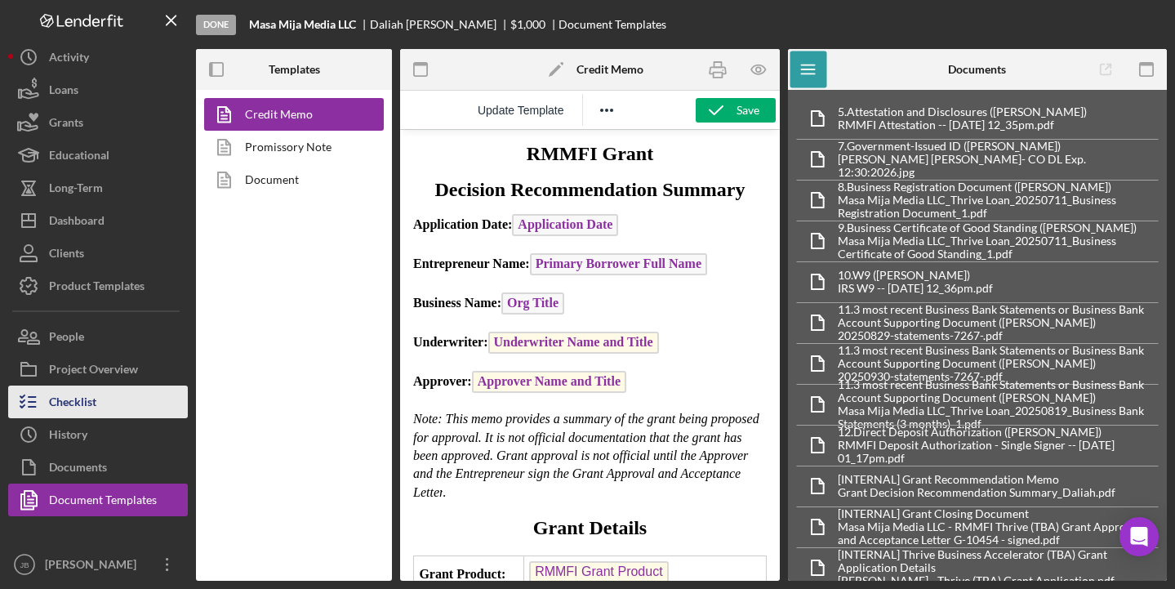
click at [90, 407] on div "Checklist" at bounding box center [72, 403] width 47 height 37
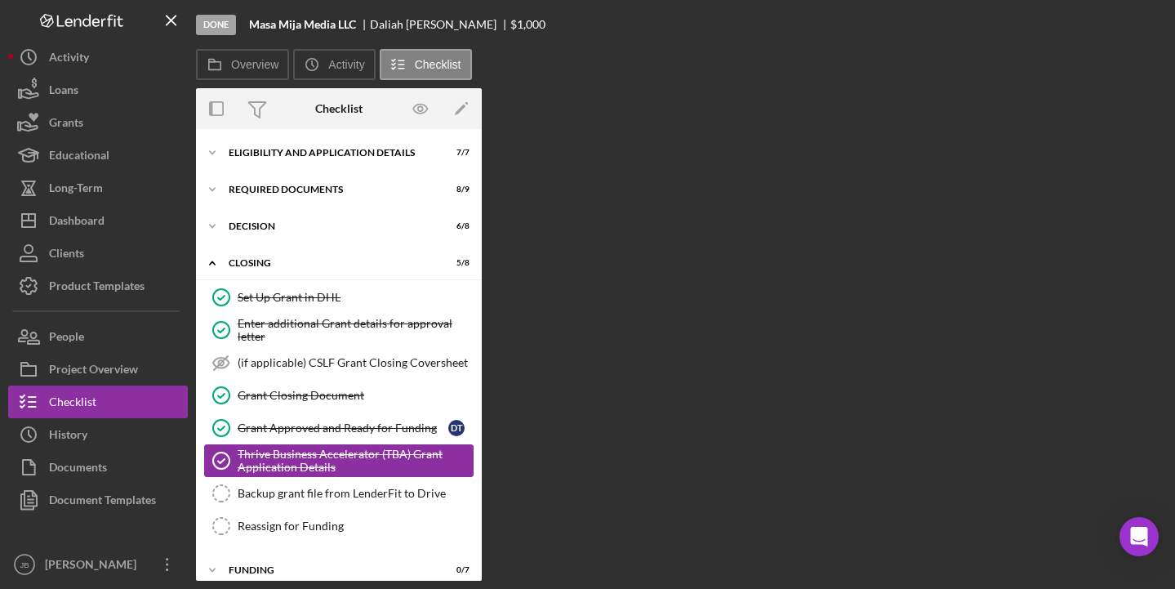
scroll to position [51, 0]
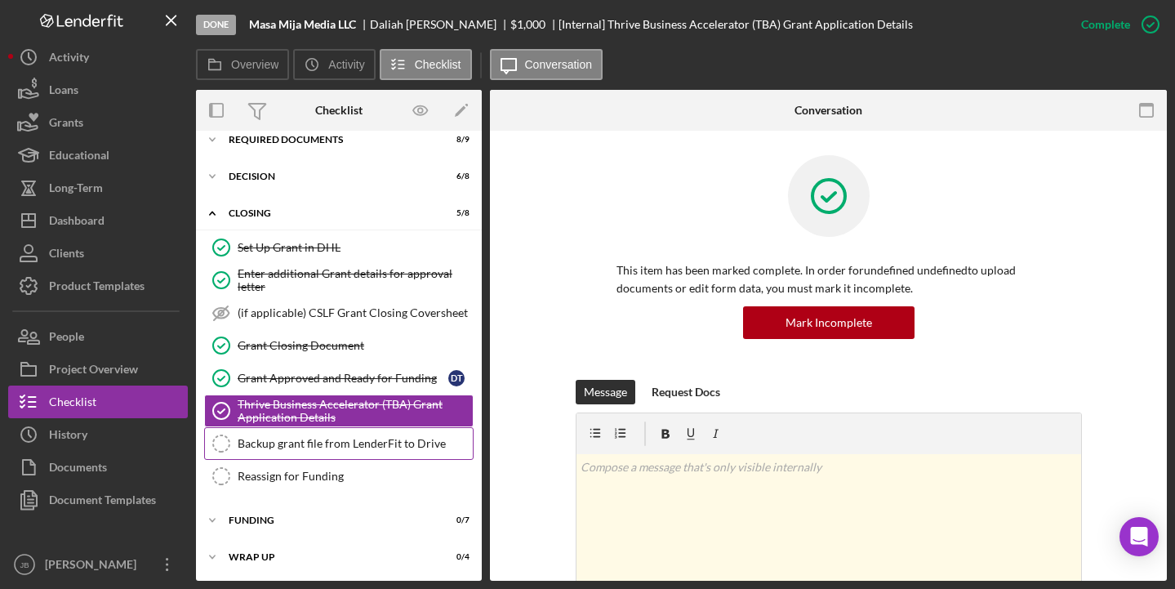
click at [334, 440] on div "Backup grant file from LenderFit to Drive" at bounding box center [355, 443] width 235 height 13
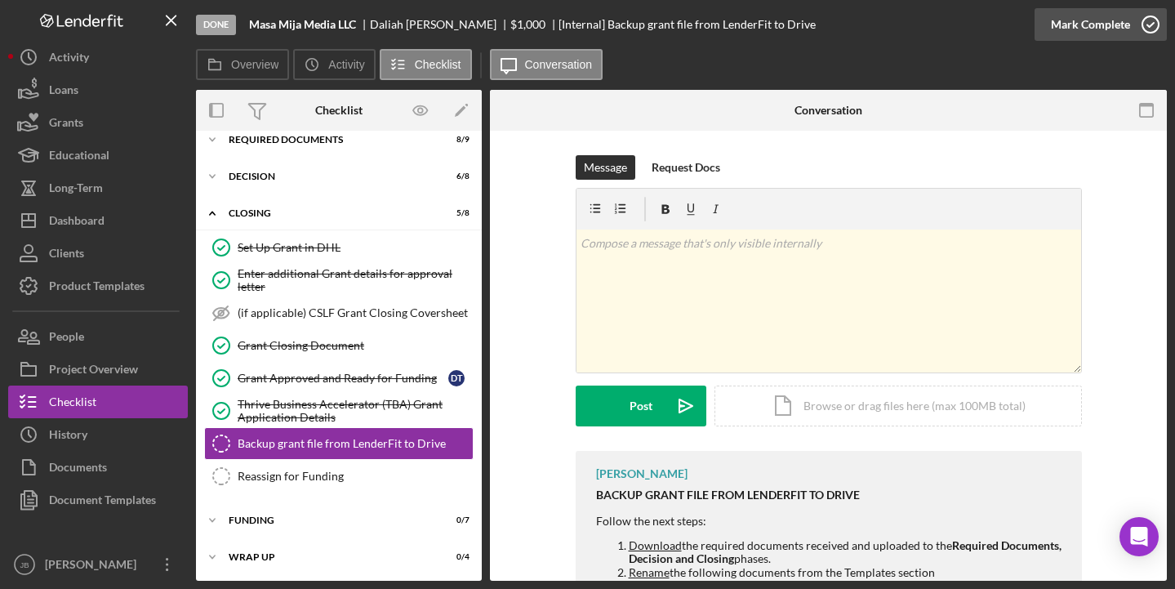
click at [1155, 22] on icon "button" at bounding box center [1150, 24] width 41 height 41
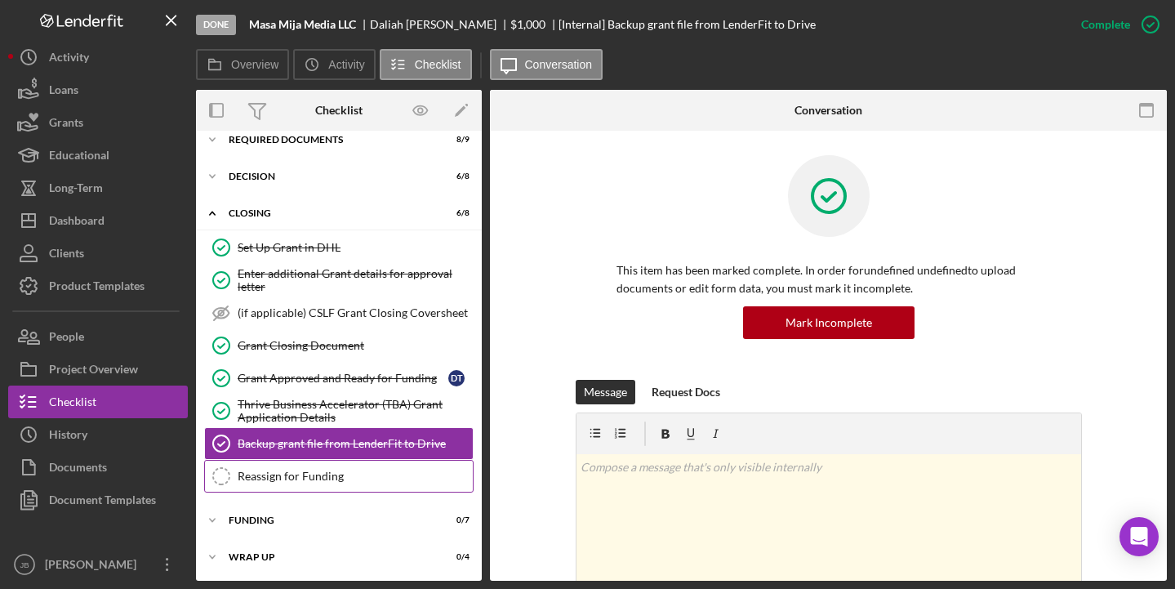
click at [358, 478] on div "Reassign for Funding" at bounding box center [355, 475] width 235 height 13
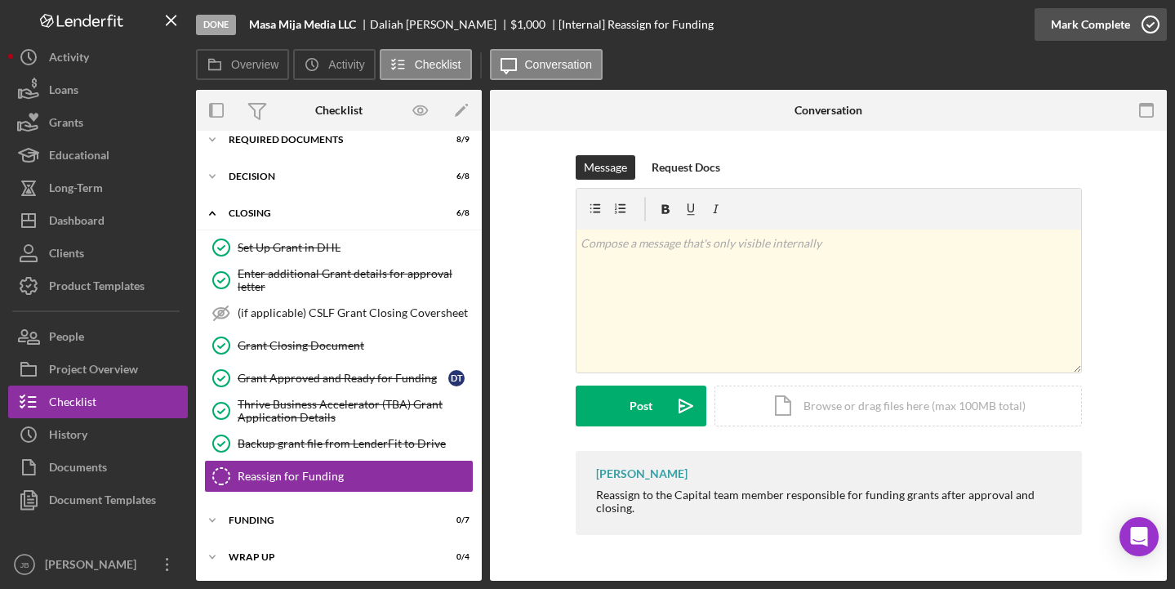
click at [1150, 22] on icon "button" at bounding box center [1150, 24] width 41 height 41
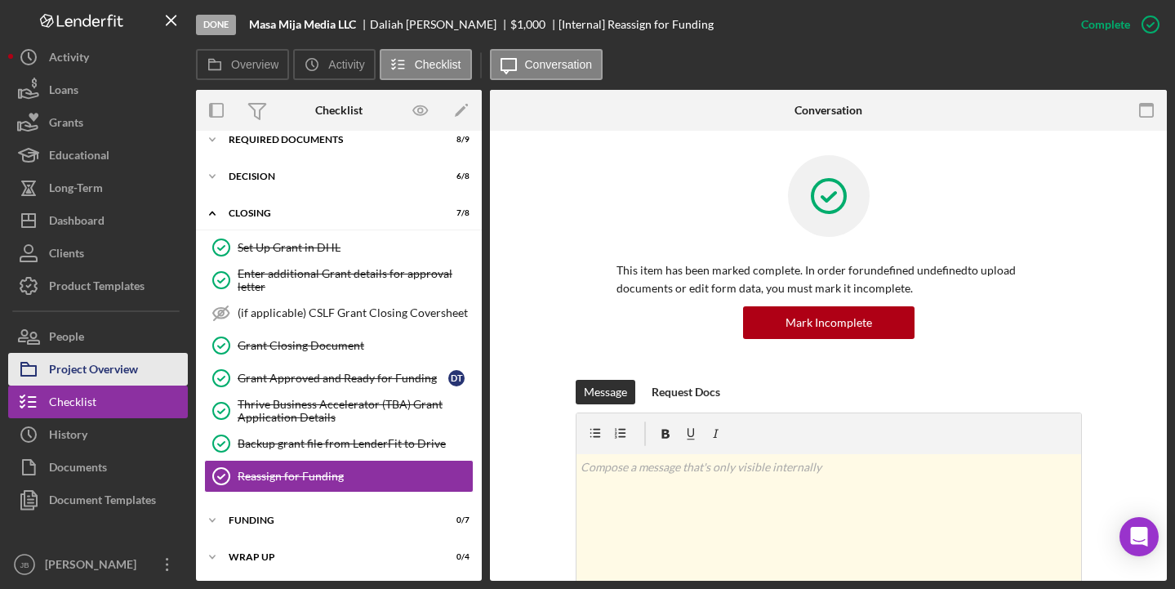
click at [144, 369] on button "Project Overview" at bounding box center [98, 369] width 180 height 33
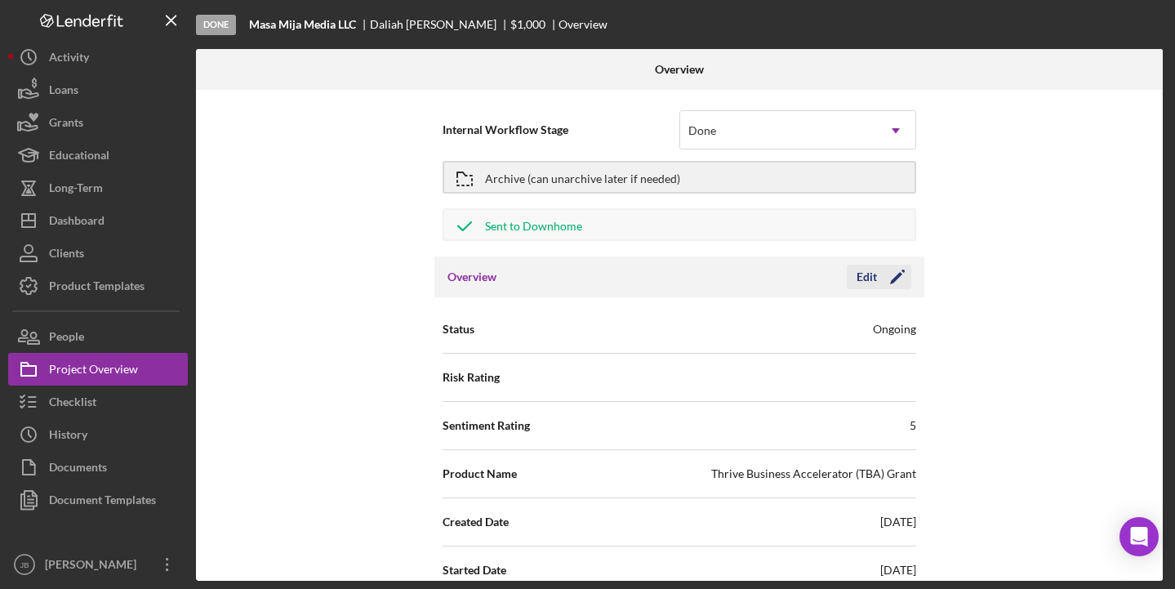
click at [891, 286] on icon "Icon/Edit" at bounding box center [897, 276] width 41 height 41
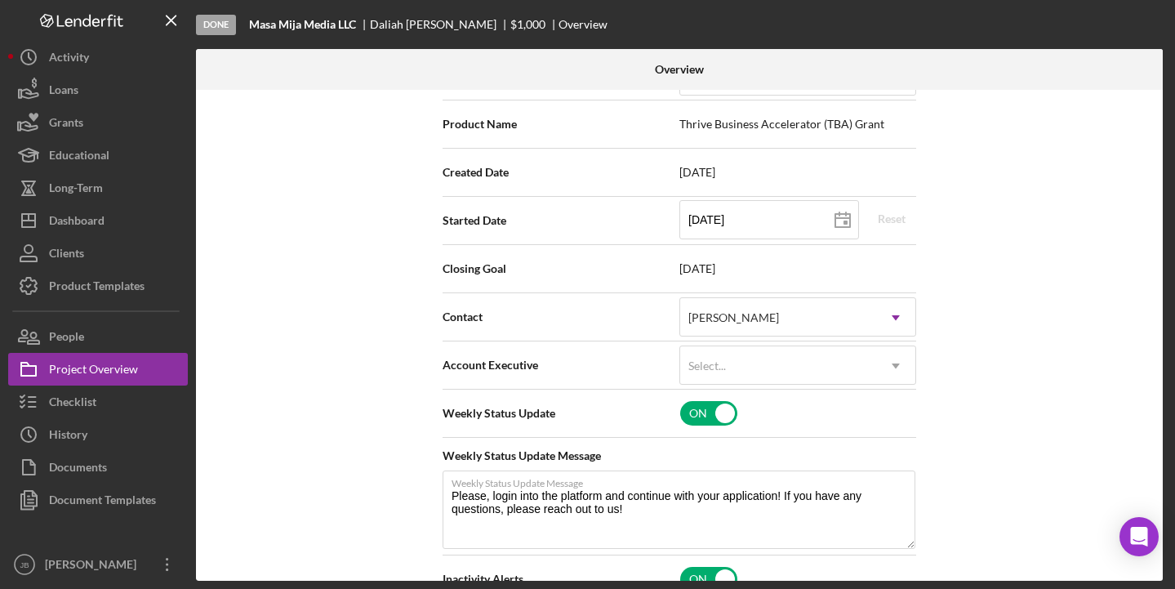
scroll to position [376, 0]
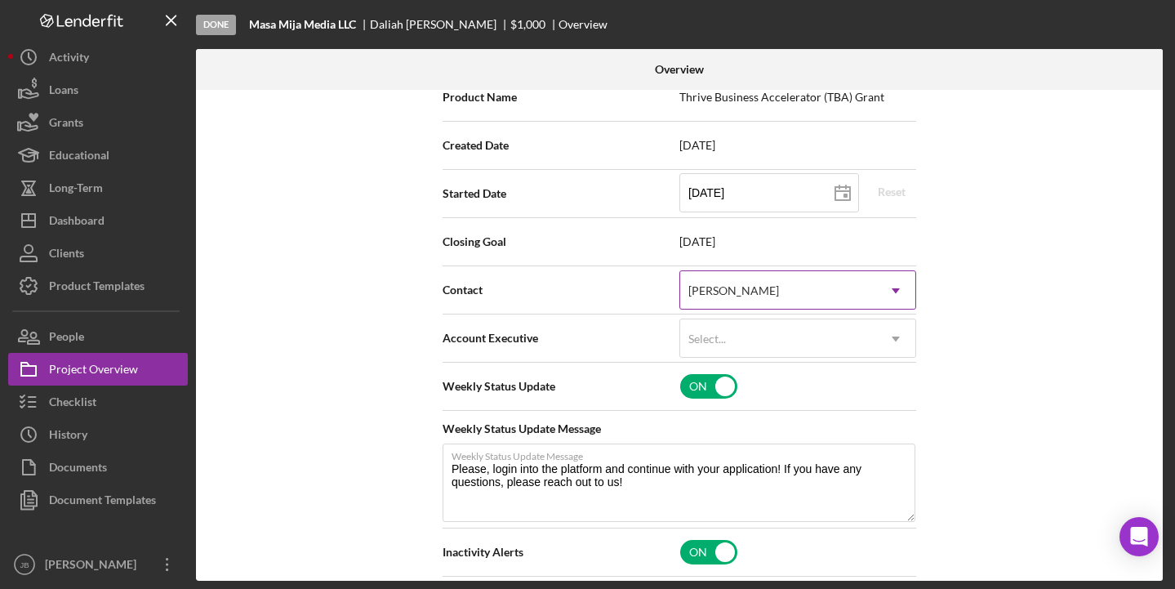
click at [808, 309] on div "[PERSON_NAME]" at bounding box center [778, 291] width 196 height 38
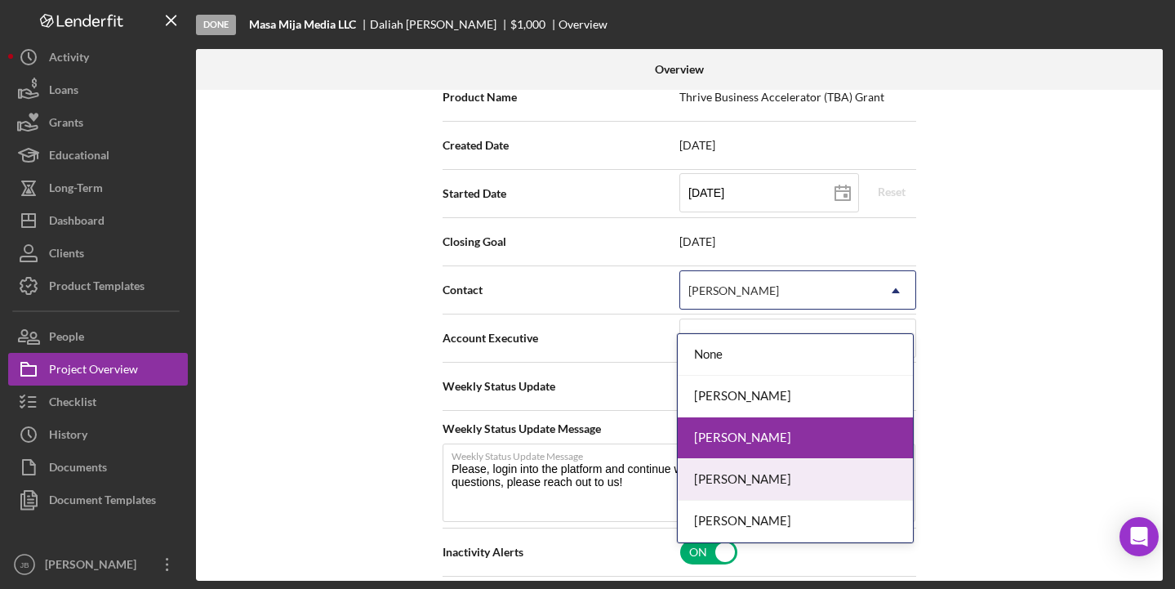
click at [772, 483] on div "[PERSON_NAME]" at bounding box center [795, 480] width 235 height 42
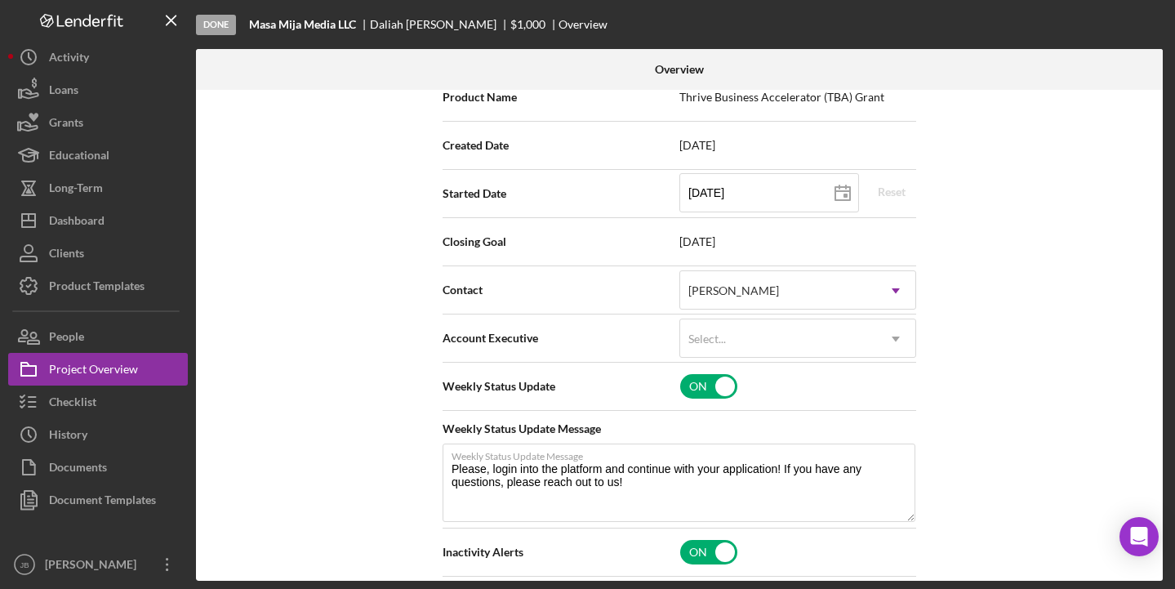
click at [366, 469] on div "Internal Workflow Stage Done Icon/Dropdown Arrow Archive (can unarchive later i…" at bounding box center [679, 335] width 967 height 491
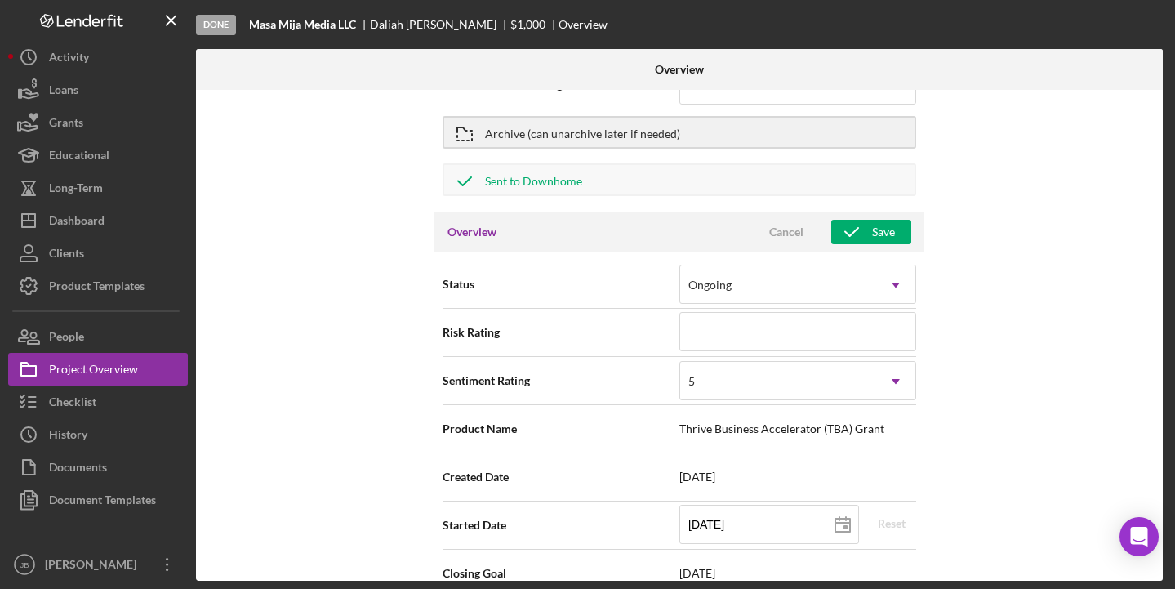
scroll to position [0, 0]
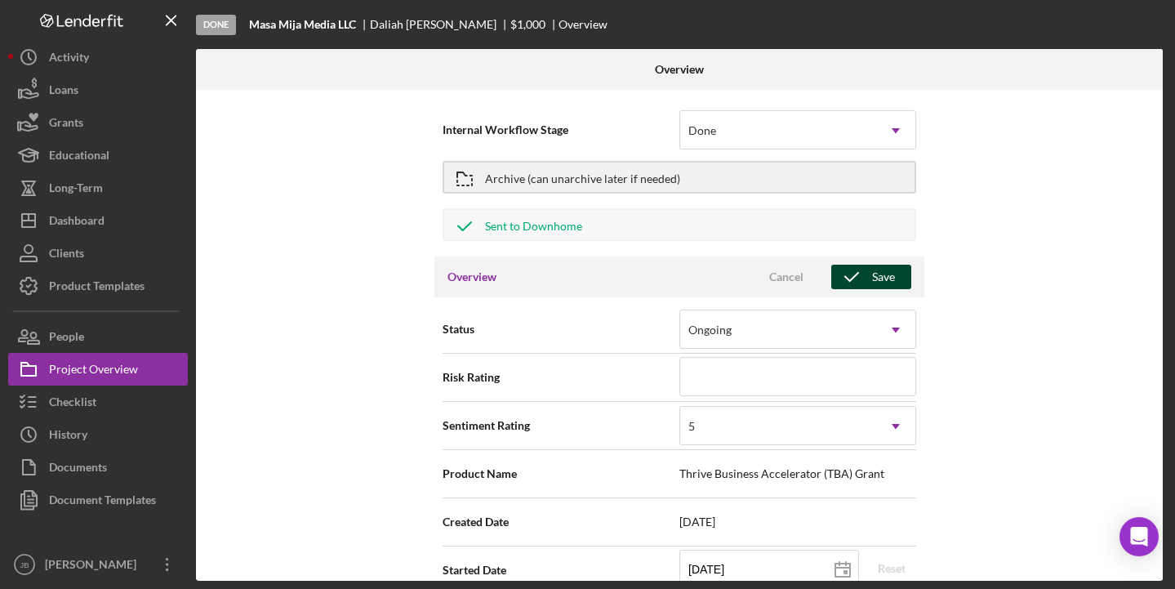
click at [889, 279] on button "Save" at bounding box center [871, 277] width 80 height 24
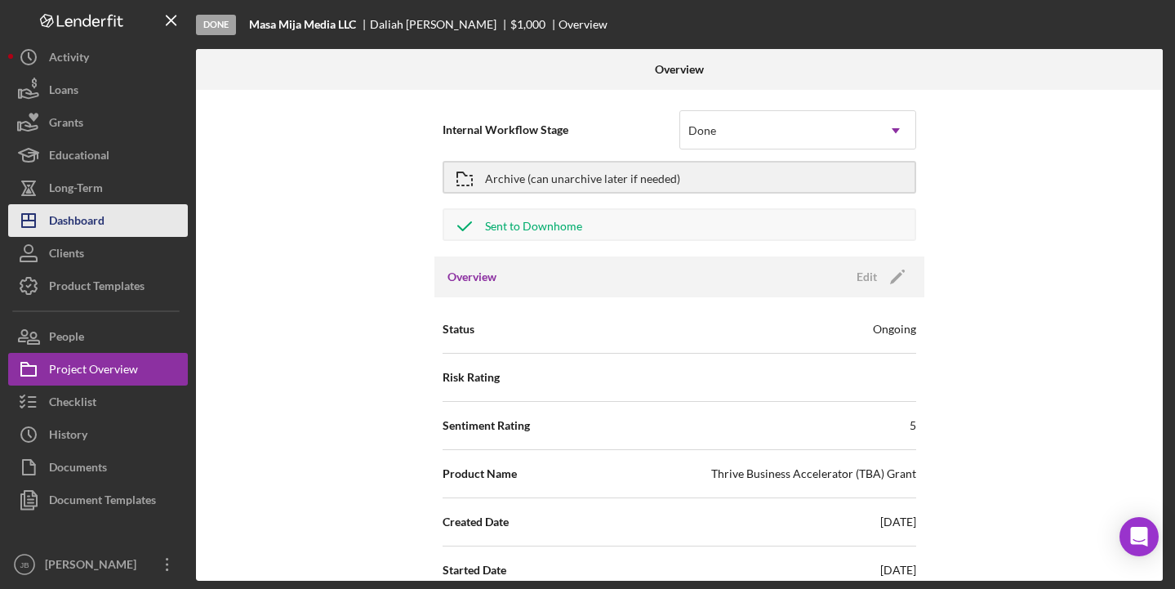
click at [73, 209] on div "Dashboard" at bounding box center [77, 222] width 56 height 37
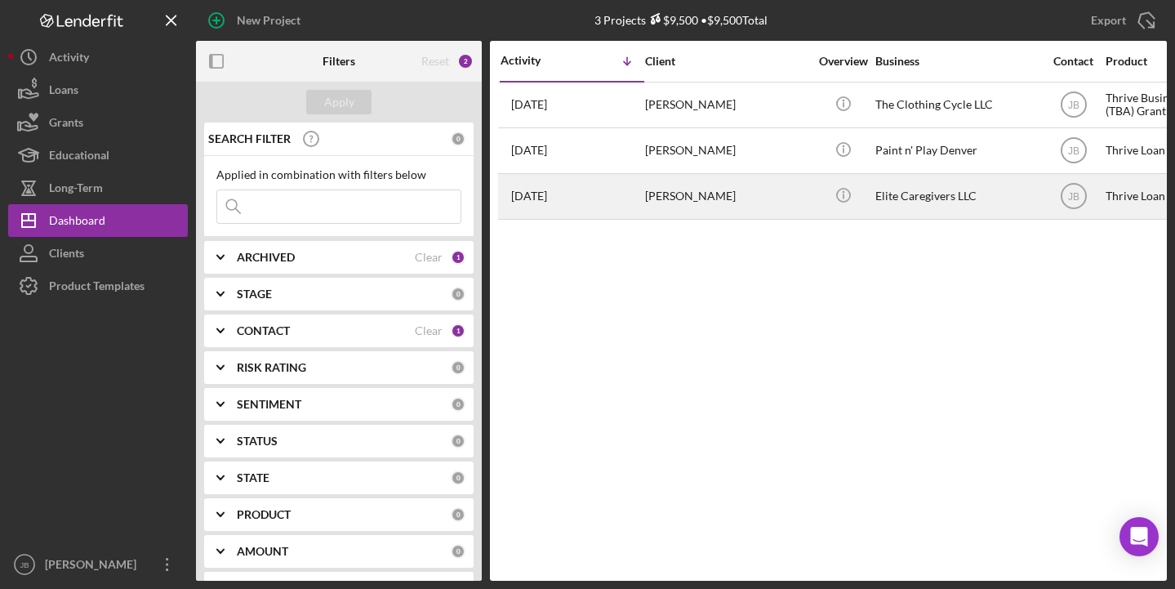
click at [681, 197] on div "[PERSON_NAME]" at bounding box center [726, 196] width 163 height 43
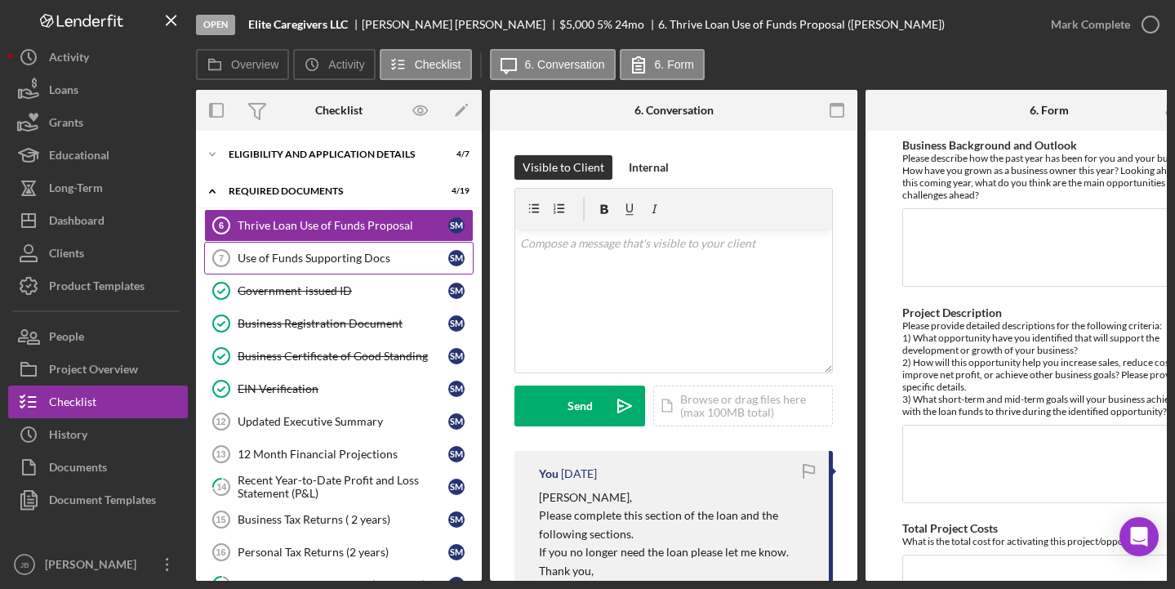
click at [342, 262] on div "Use of Funds Supporting Docs" at bounding box center [343, 257] width 211 height 13
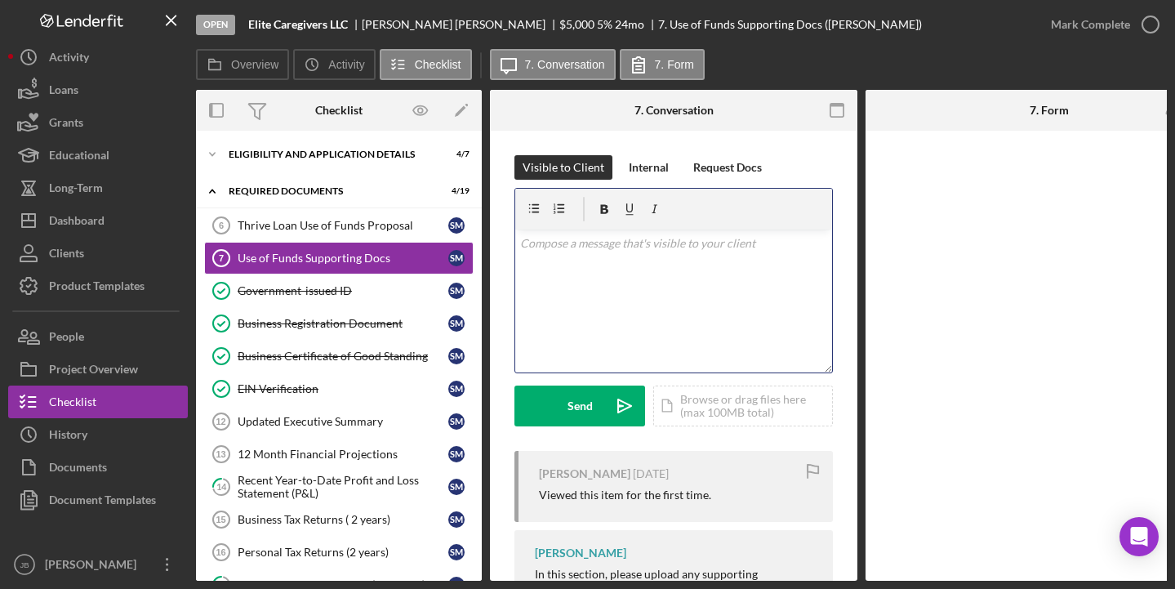
click at [534, 256] on div "v Color teal Color pink Remove color Add row above Add row below Add column bef…" at bounding box center [673, 300] width 317 height 143
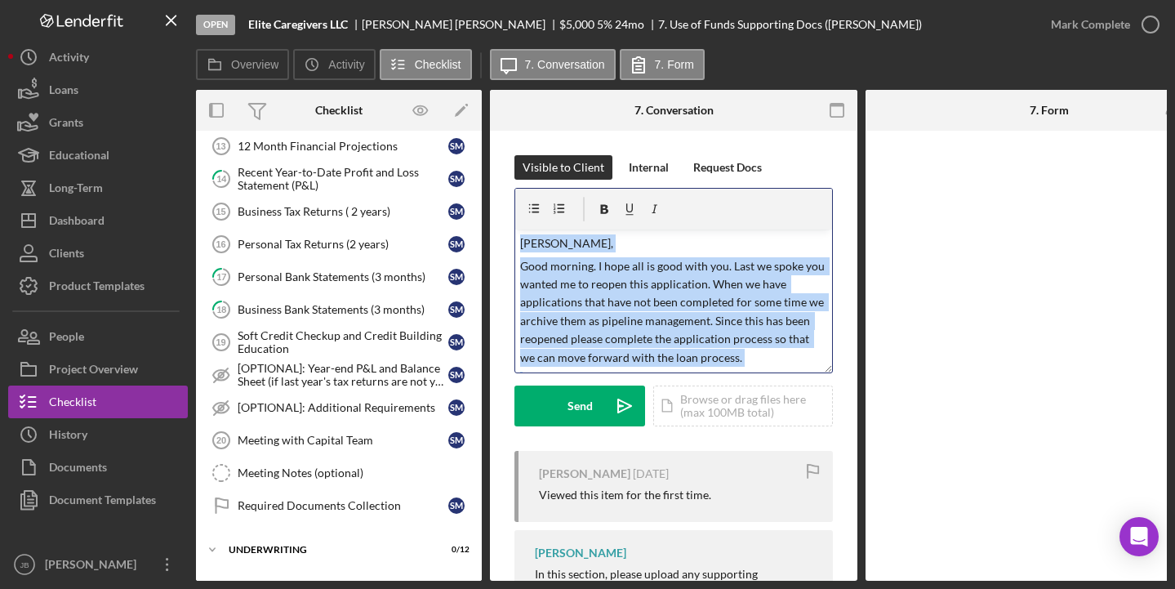
drag, startPoint x: 579, startPoint y: 361, endPoint x: 494, endPoint y: 194, distance: 187.0
click at [494, 194] on div "Visible to Client Internal Request Docs v Color teal Color pink Remove color Ad…" at bounding box center [673, 428] width 367 height 595
copy div "[PERSON_NAME], Good morning. I hope all is good with you. Last we spoke you wan…"
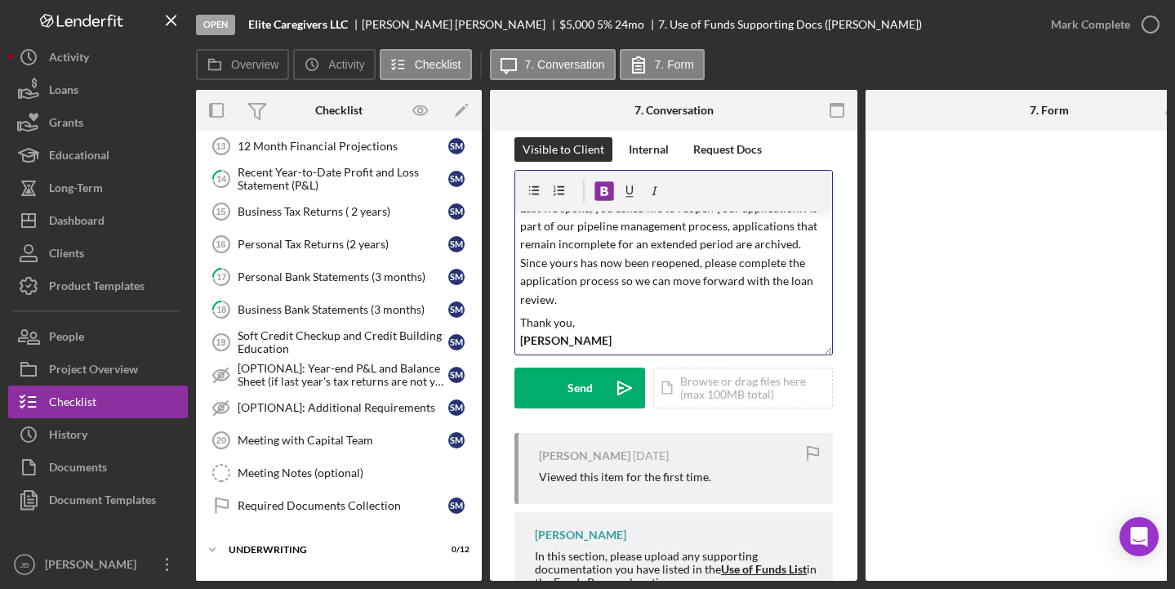
scroll to position [30, 0]
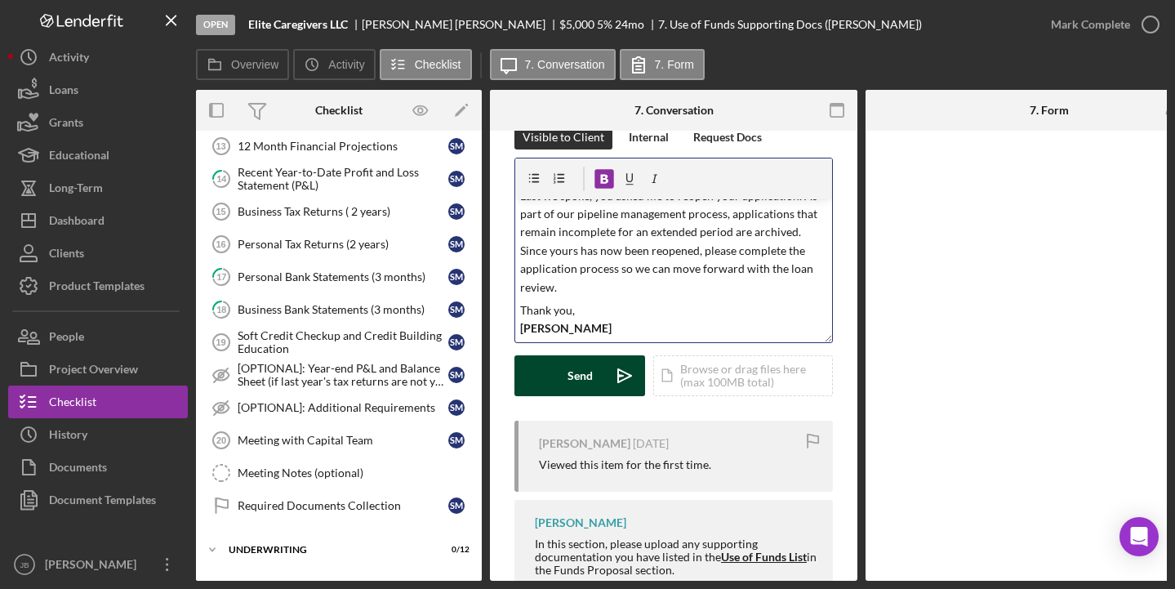
click at [598, 376] on button "Send Icon/icon-invite-send" at bounding box center [579, 375] width 131 height 41
